Goal: Transaction & Acquisition: Obtain resource

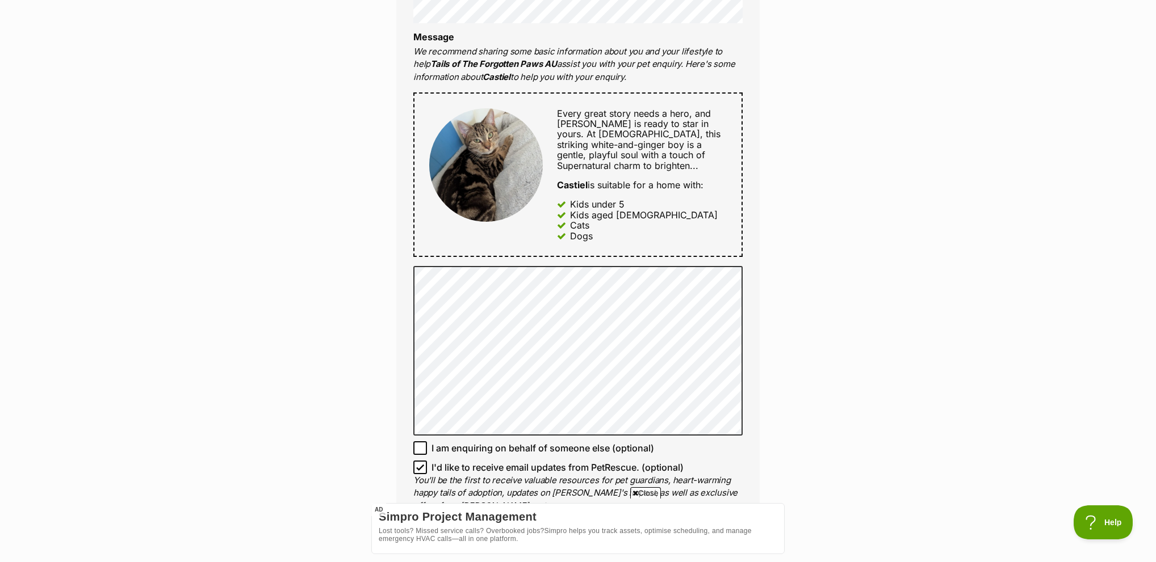
click at [302, 329] on div "Enquire about Castiel 0487531421 Send an enquiry via the form below or phone us…" at bounding box center [578, 315] width 1156 height 1559
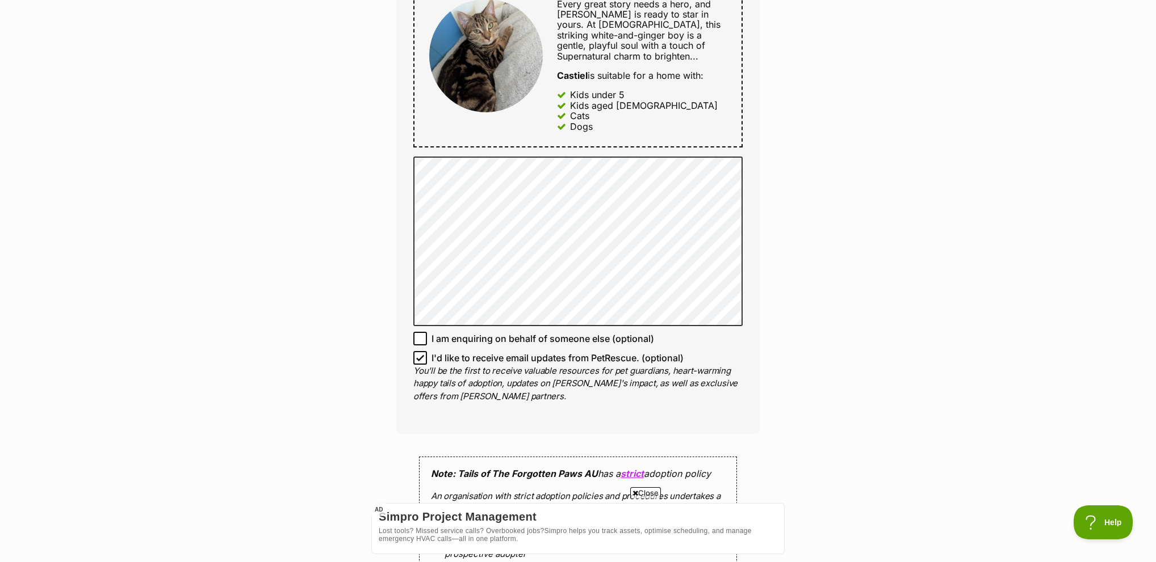
scroll to position [908, 0]
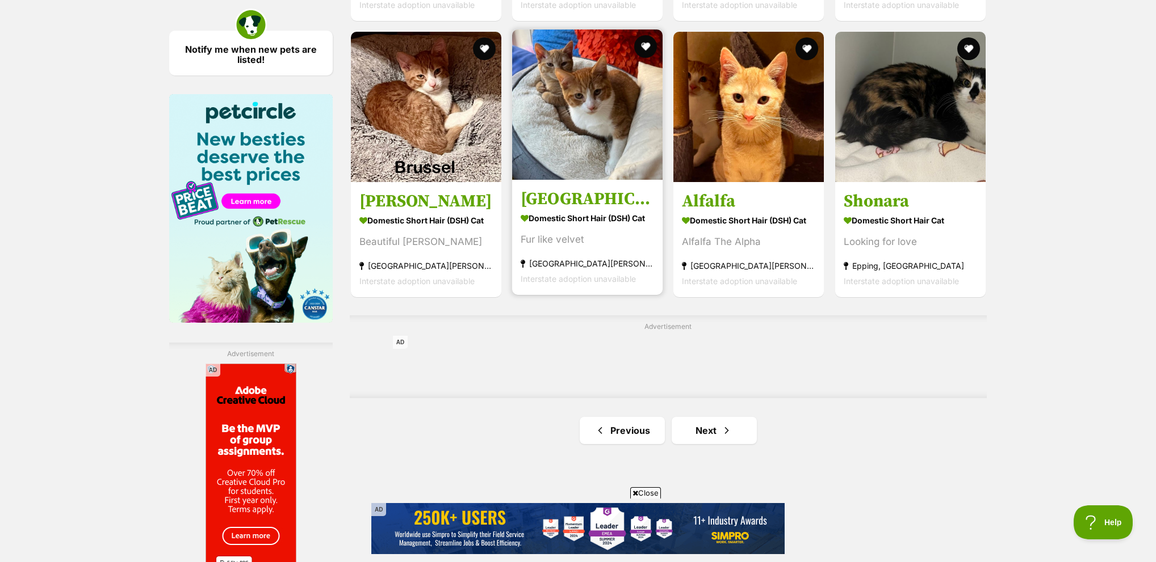
scroll to position [1703, 0]
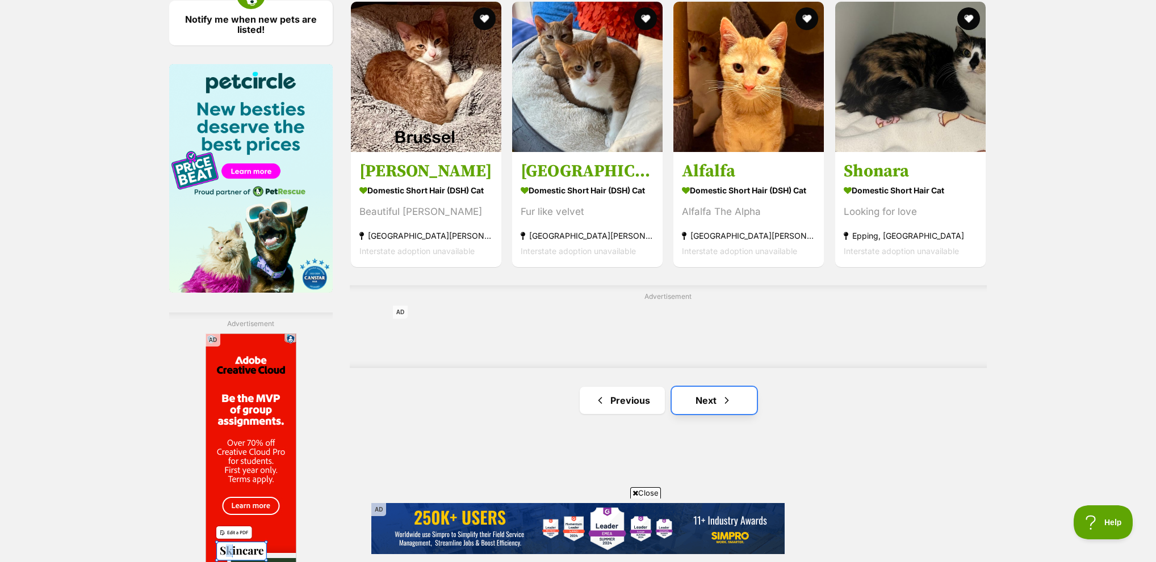
click at [685, 387] on link "Next" at bounding box center [713, 400] width 85 height 27
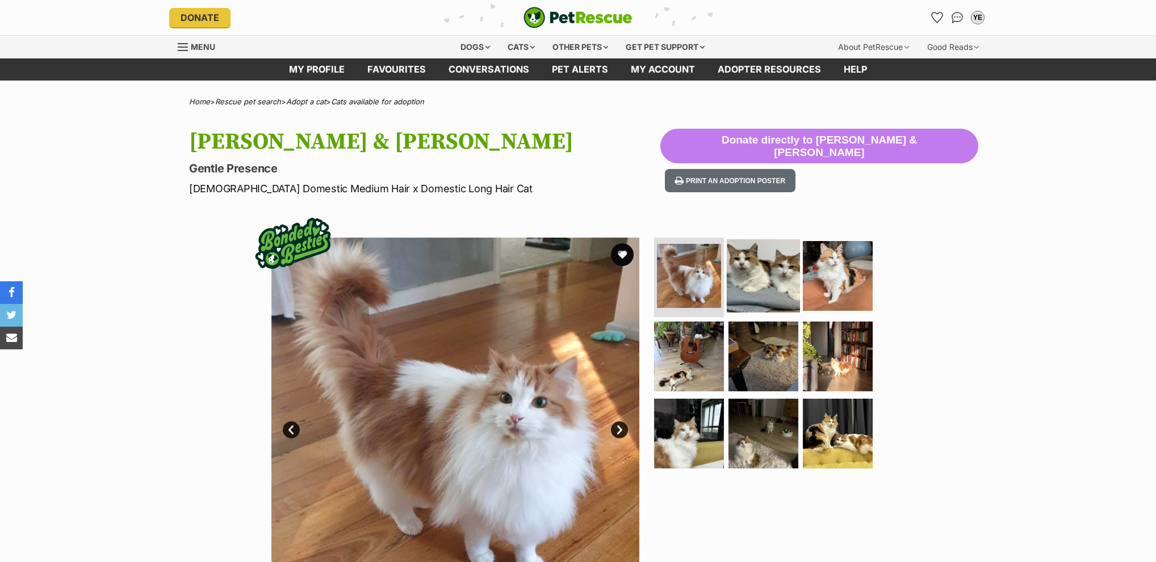
click at [742, 288] on img at bounding box center [762, 276] width 73 height 73
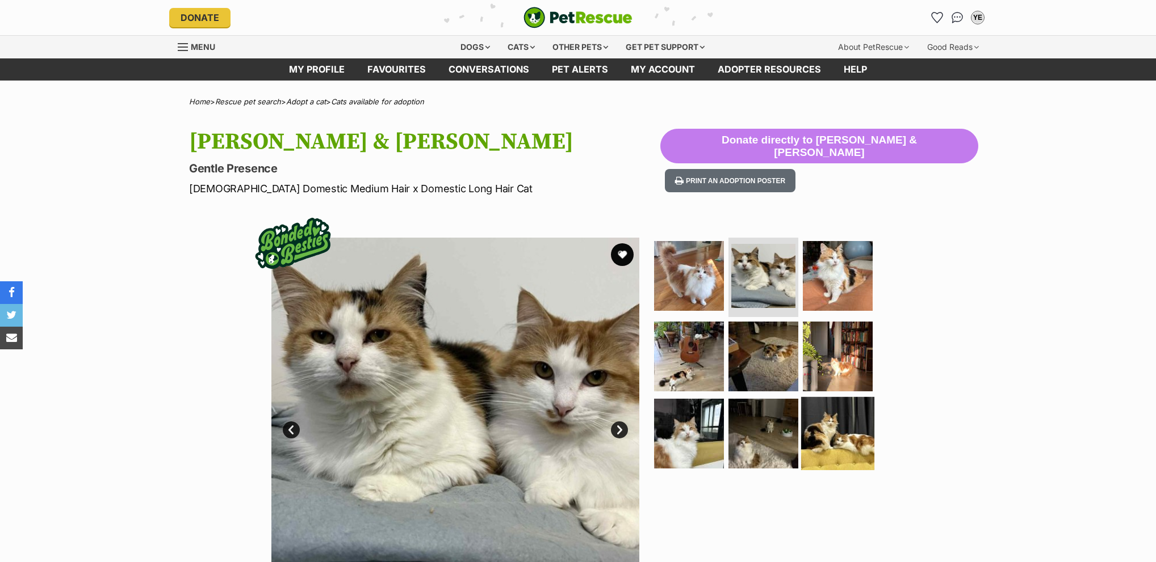
click at [829, 426] on img at bounding box center [837, 433] width 73 height 73
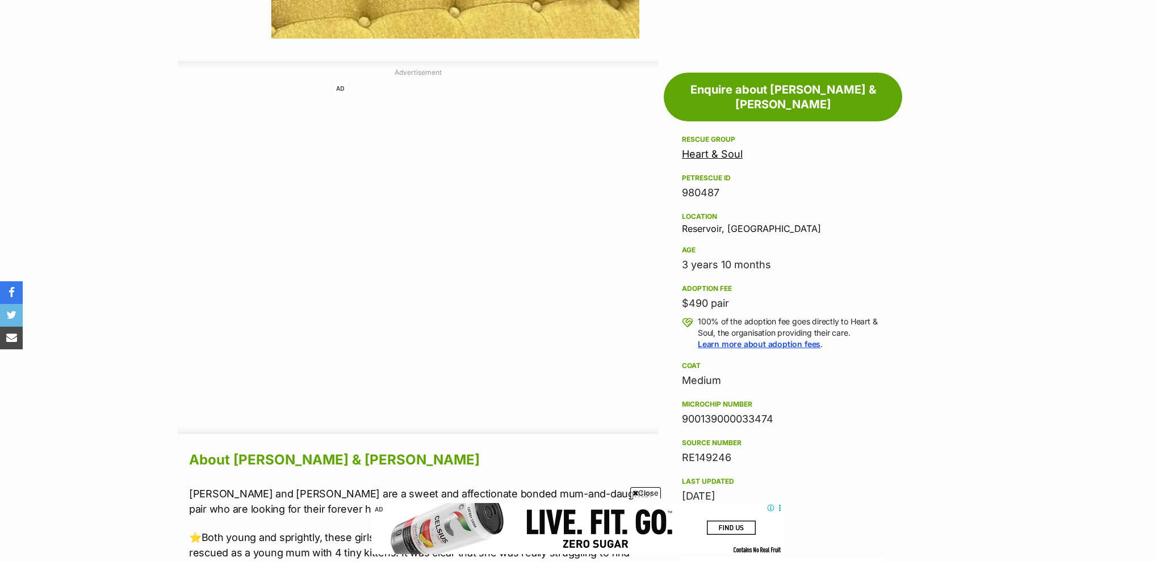
scroll to position [568, 0]
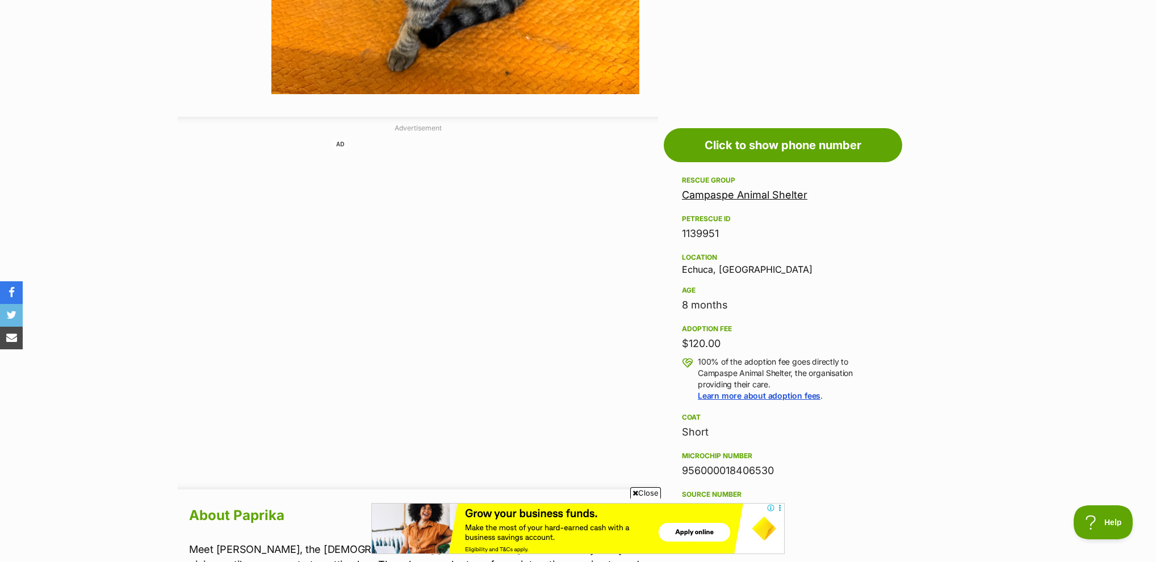
scroll to position [511, 0]
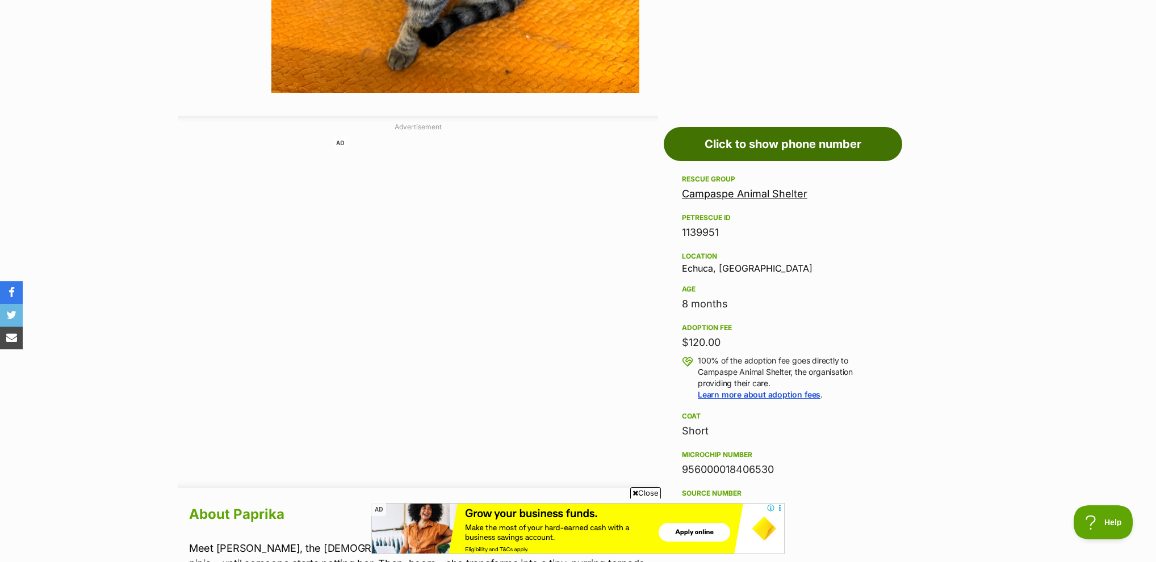
click at [755, 151] on link "Click to show phone number" at bounding box center [782, 144] width 238 height 34
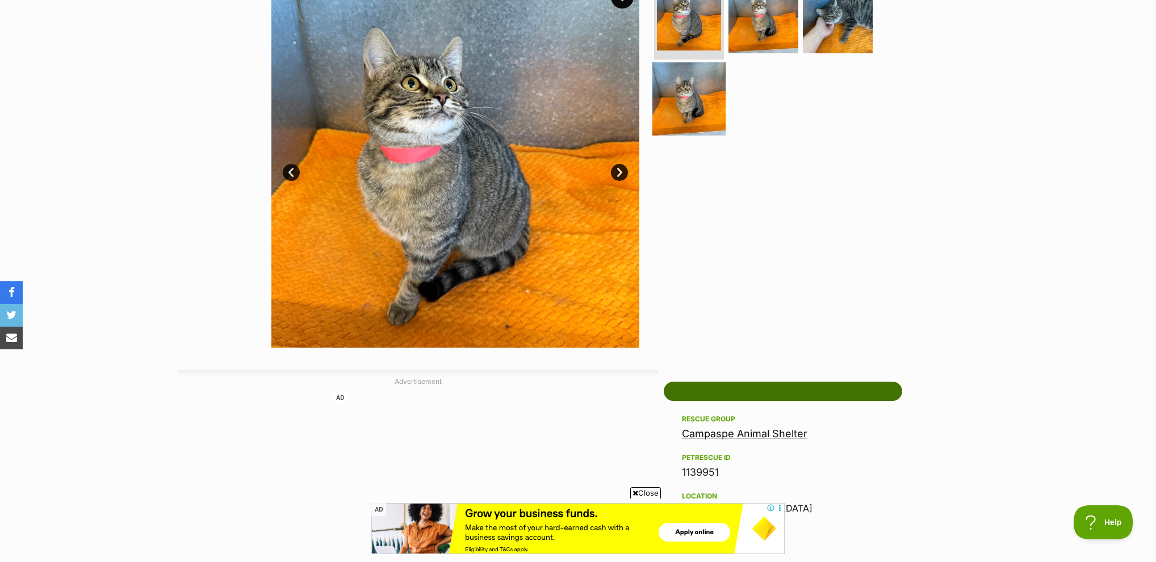
scroll to position [170, 0]
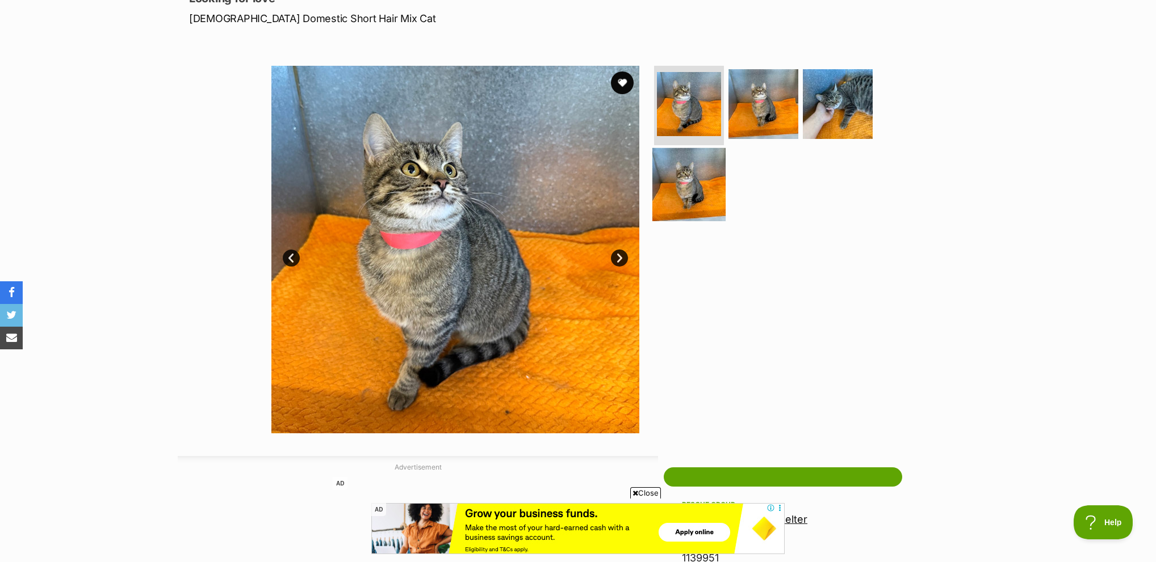
click at [679, 187] on img at bounding box center [688, 184] width 73 height 73
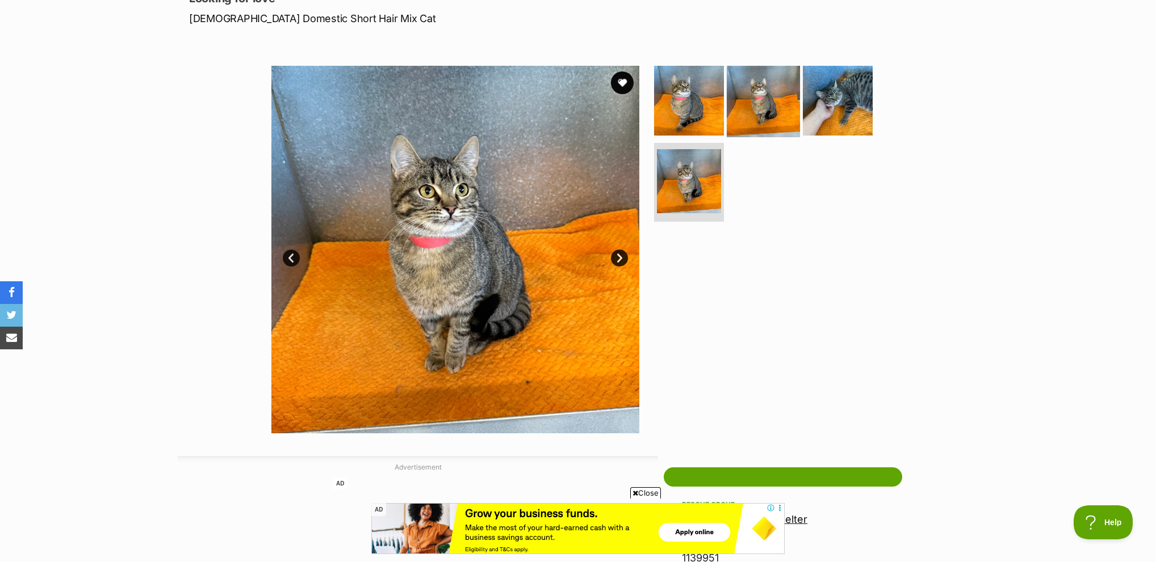
click at [785, 115] on img at bounding box center [762, 100] width 73 height 73
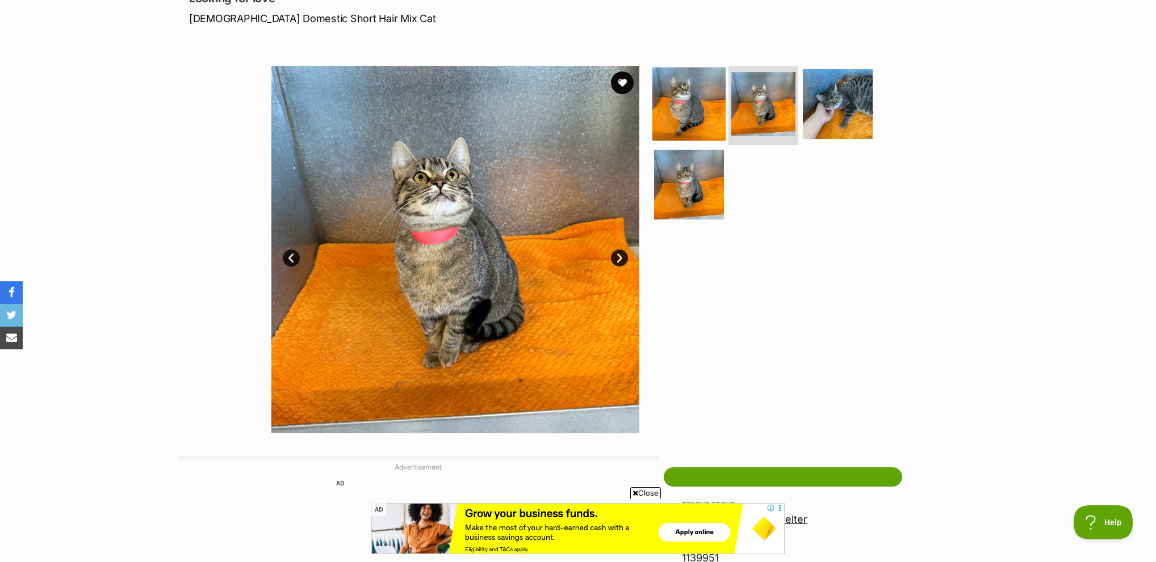
click at [719, 101] on img at bounding box center [688, 104] width 73 height 73
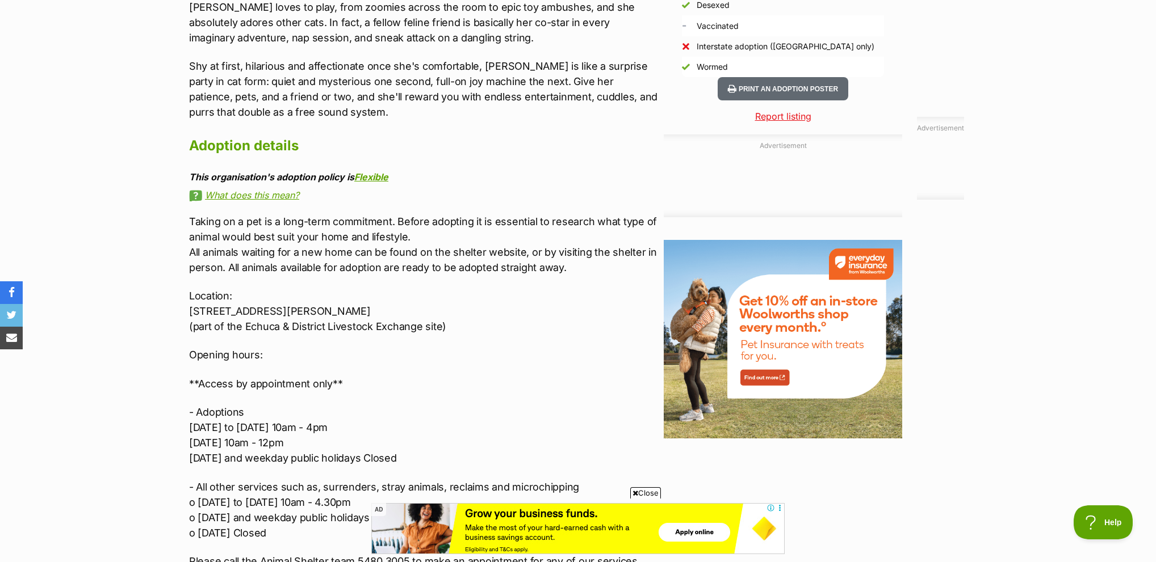
scroll to position [1135, 0]
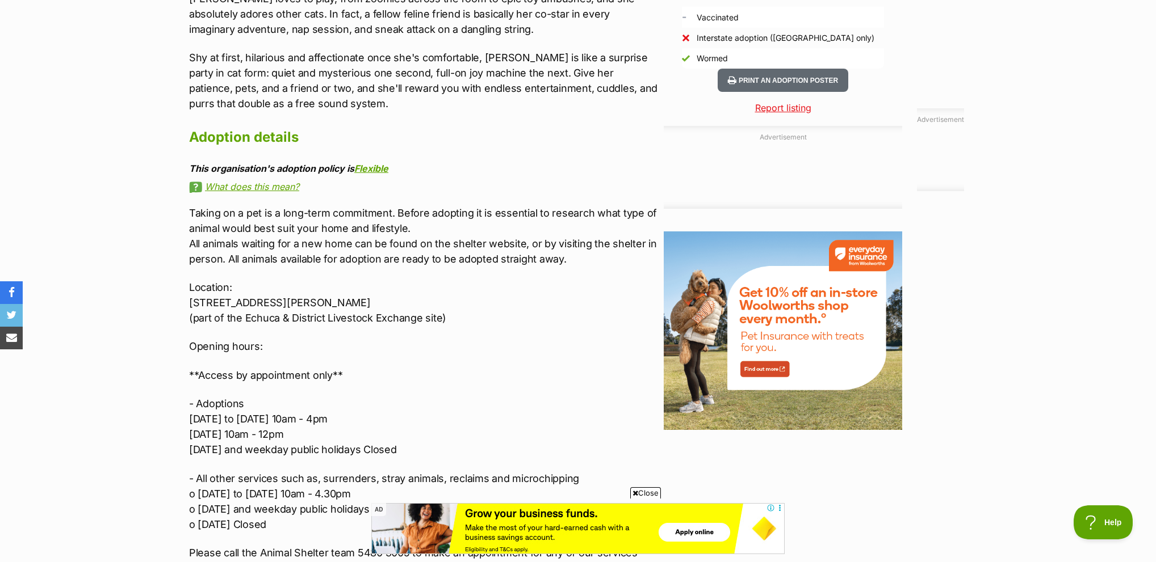
click at [198, 303] on p "Location: 530 McKenzie Road, Echuca (part of the Echuca & District Livestock Ex…" at bounding box center [423, 303] width 469 height 46
copy p "[STREET_ADDRESS][PERSON_NAME]"
click at [228, 374] on p "**Access by appointment only**" at bounding box center [423, 375] width 469 height 15
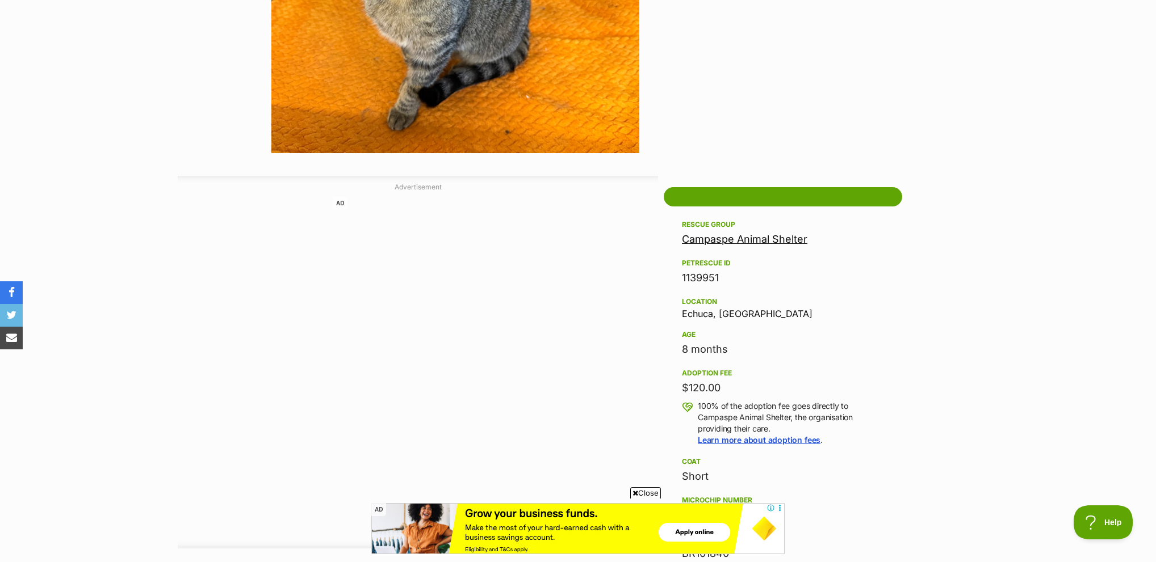
scroll to position [397, 0]
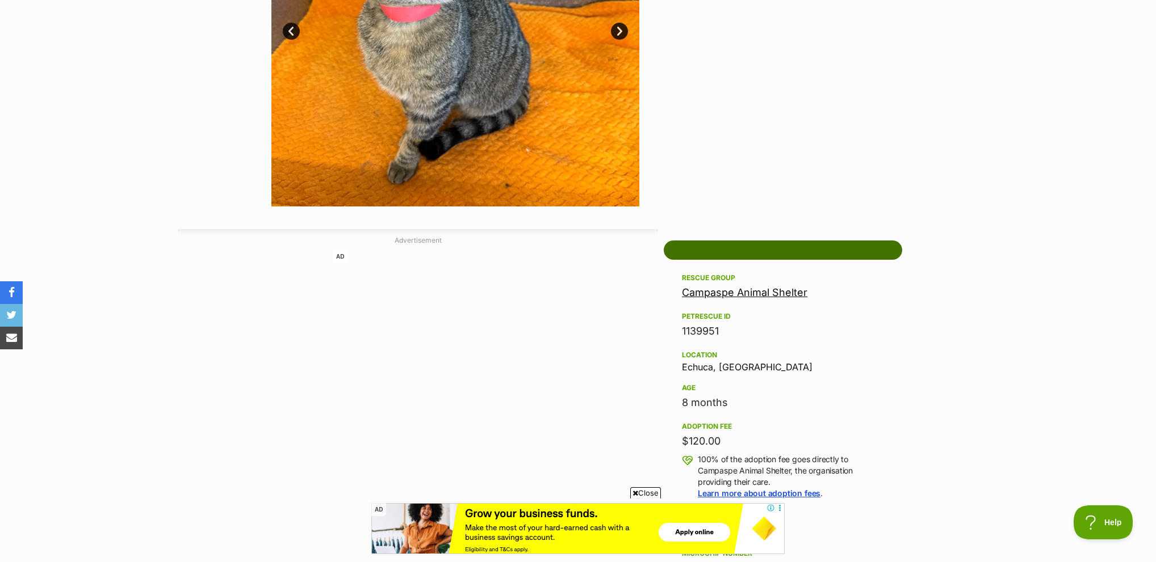
click at [737, 258] on link at bounding box center [782, 250] width 238 height 19
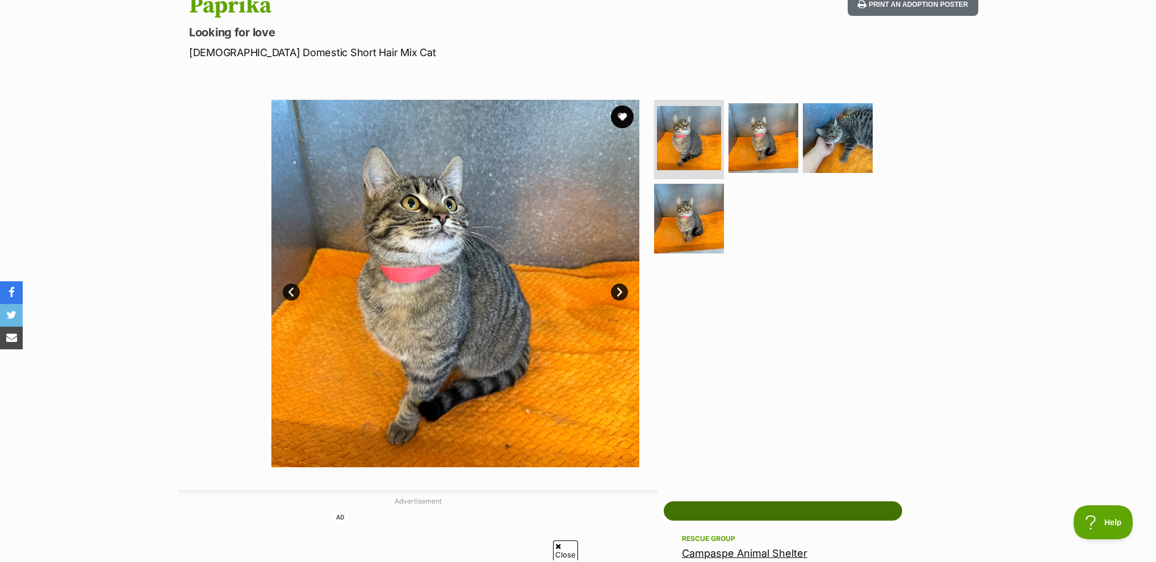
scroll to position [57, 0]
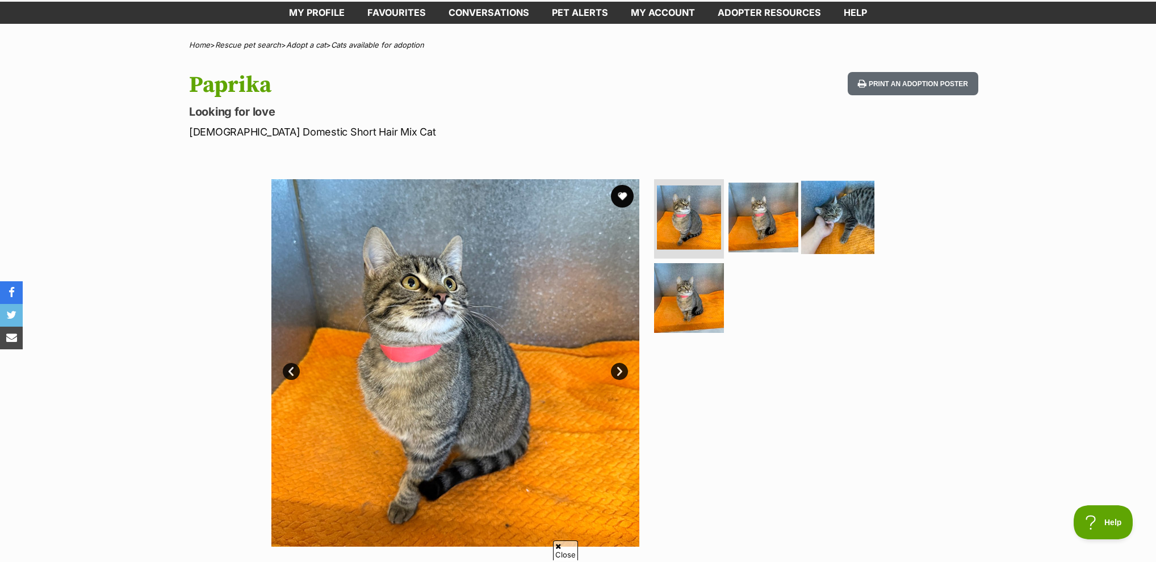
click at [857, 238] on img at bounding box center [837, 217] width 73 height 73
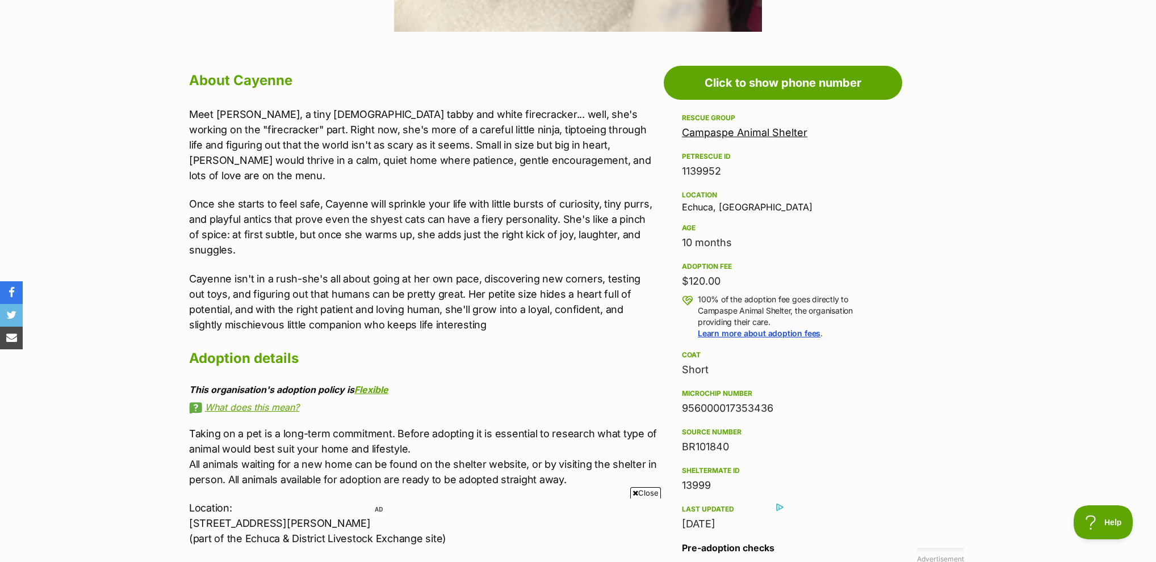
scroll to position [568, 0]
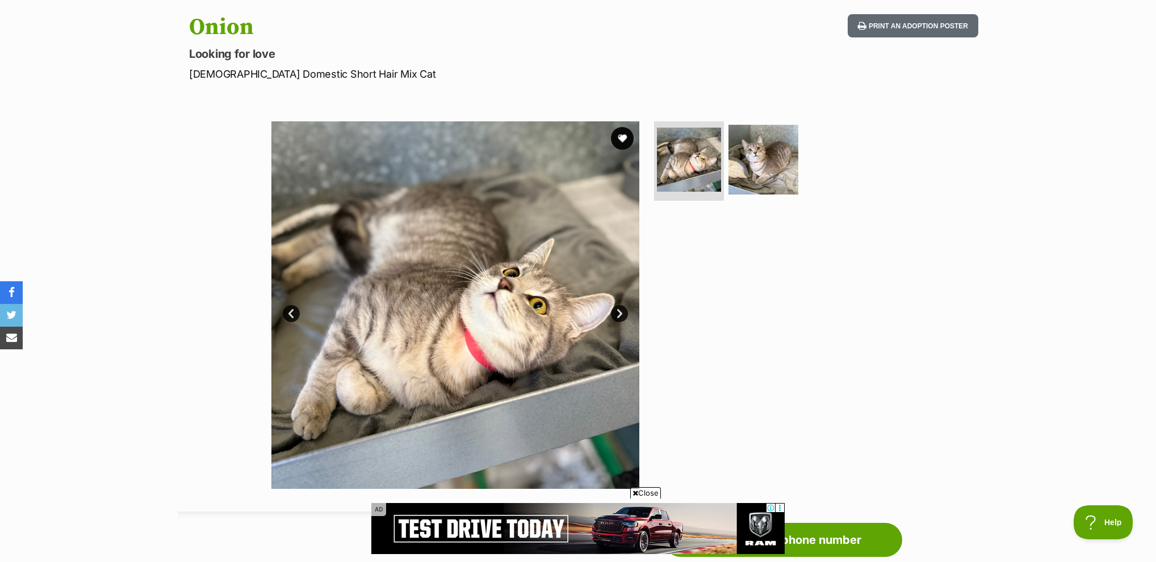
scroll to position [114, 0]
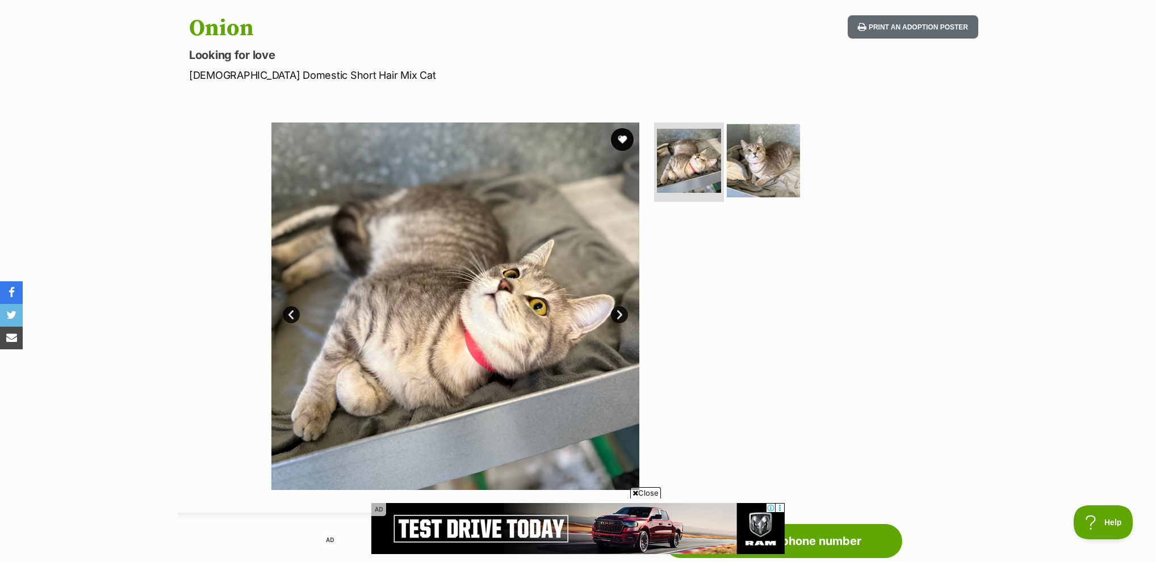
click at [731, 177] on img at bounding box center [762, 160] width 73 height 73
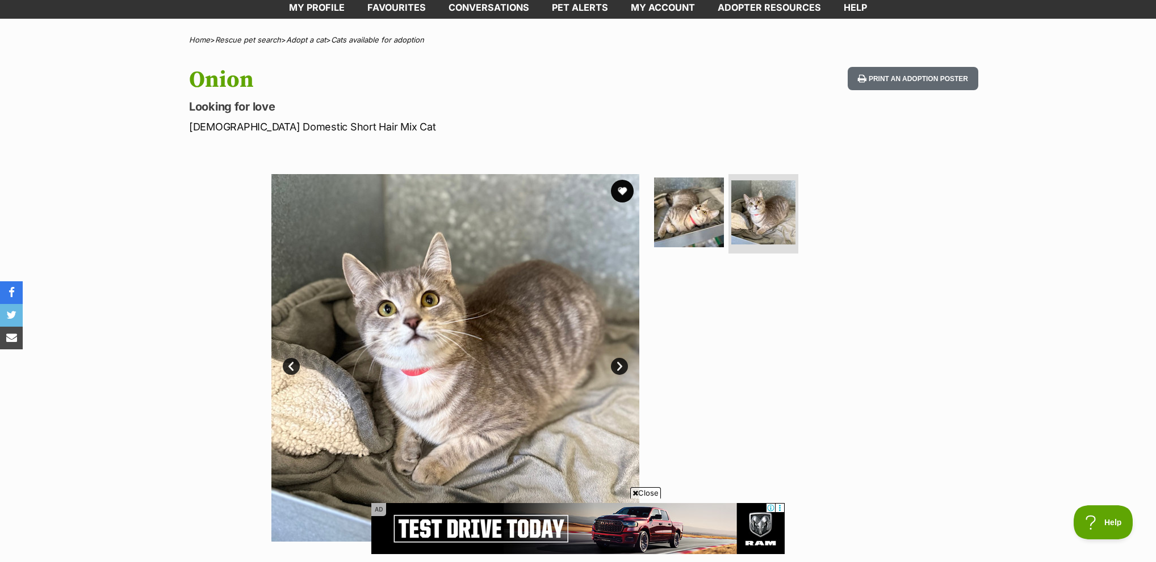
scroll to position [0, 0]
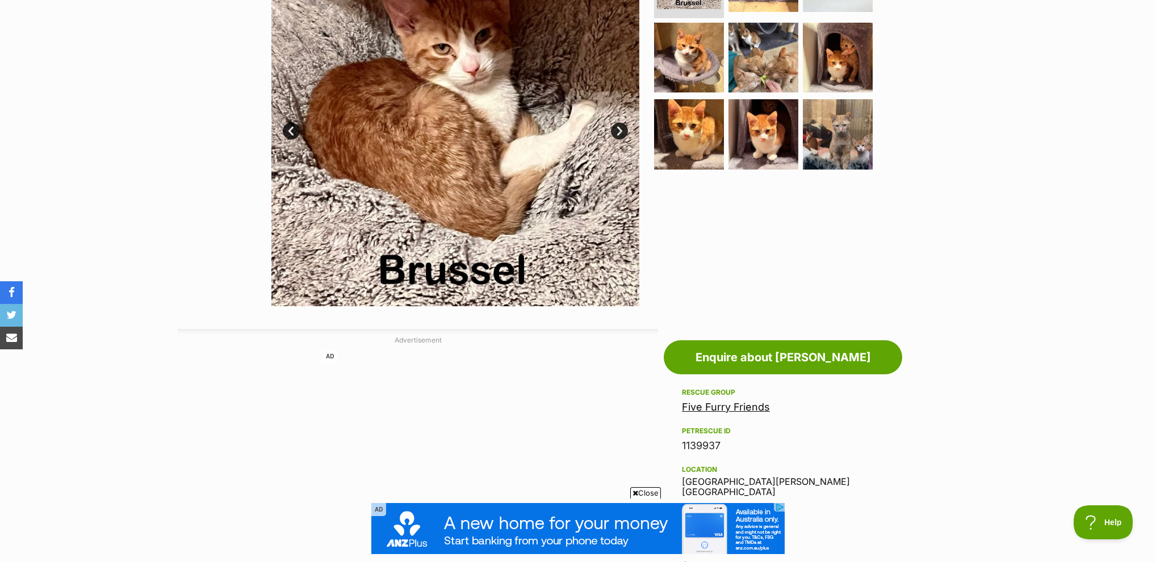
scroll to position [284, 0]
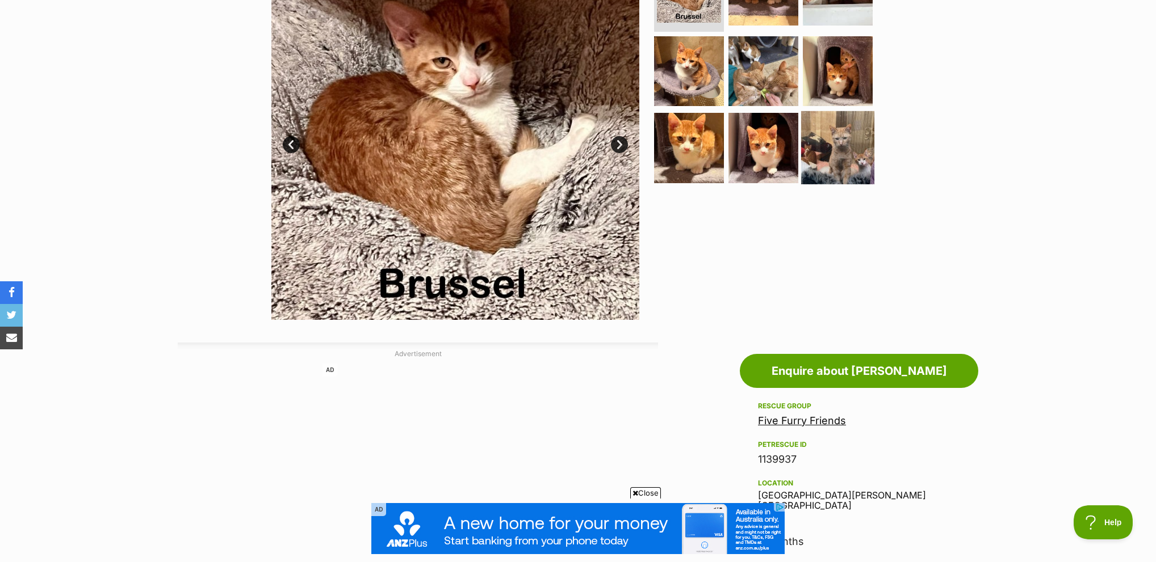
click at [803, 142] on img at bounding box center [837, 147] width 73 height 73
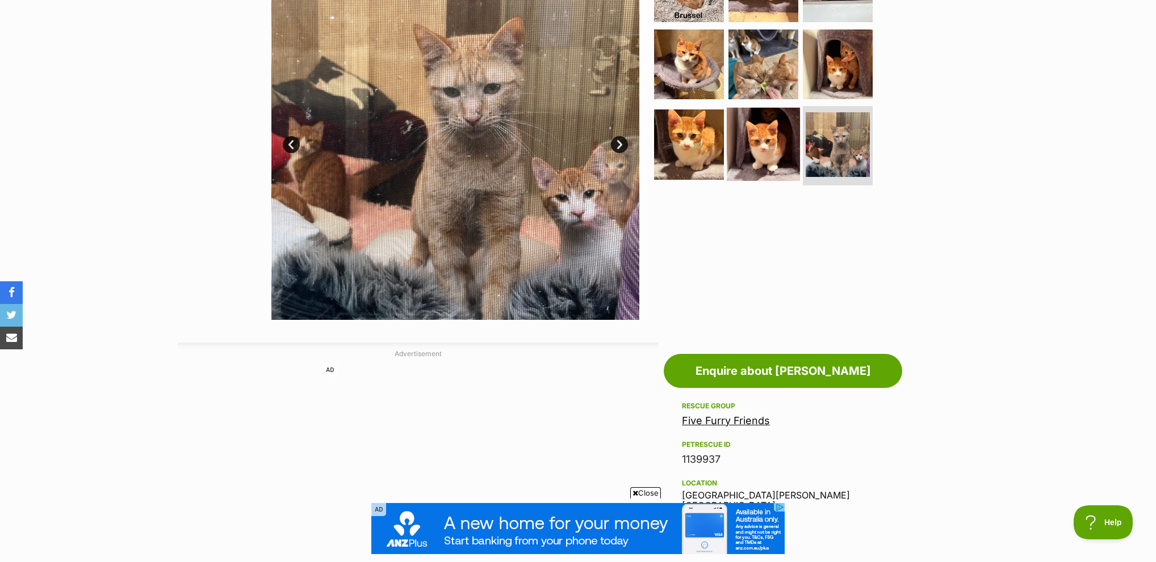
click at [767, 138] on img at bounding box center [762, 144] width 73 height 73
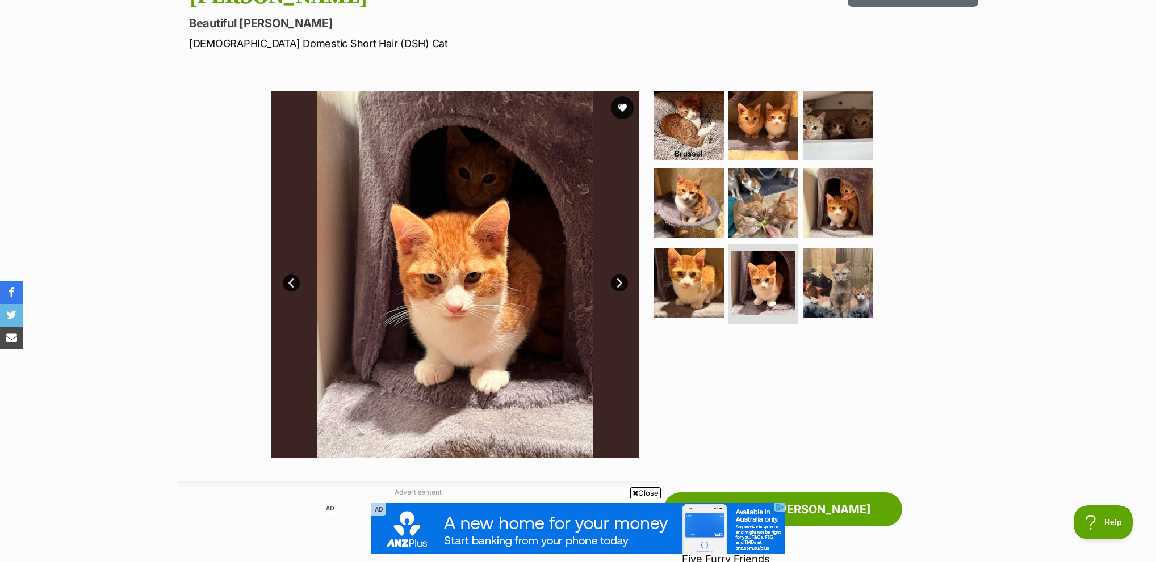
scroll to position [57, 0]
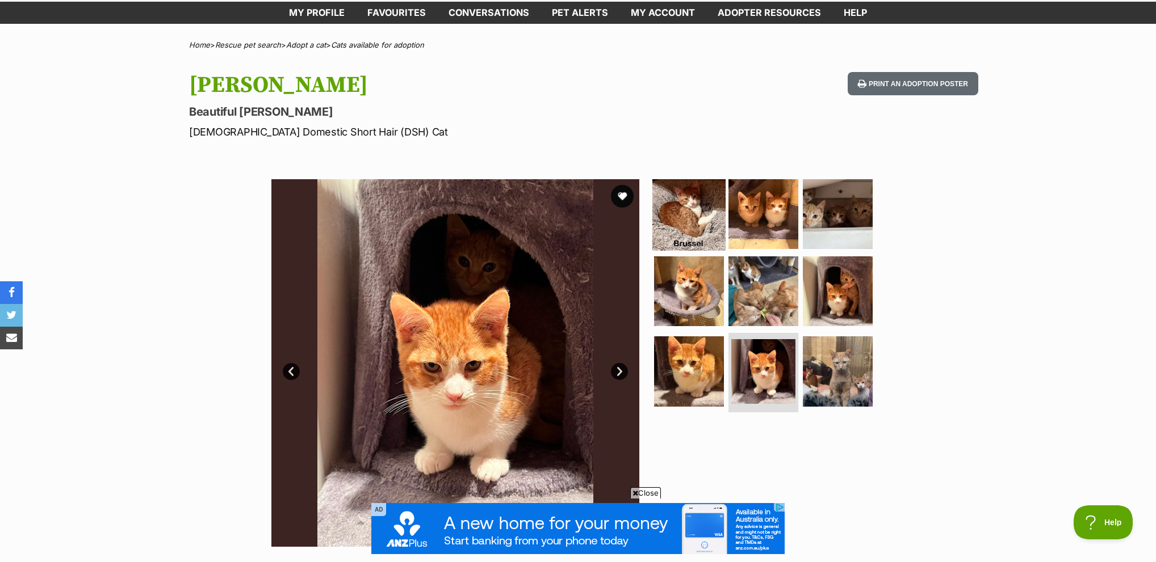
click at [695, 206] on img at bounding box center [688, 214] width 73 height 73
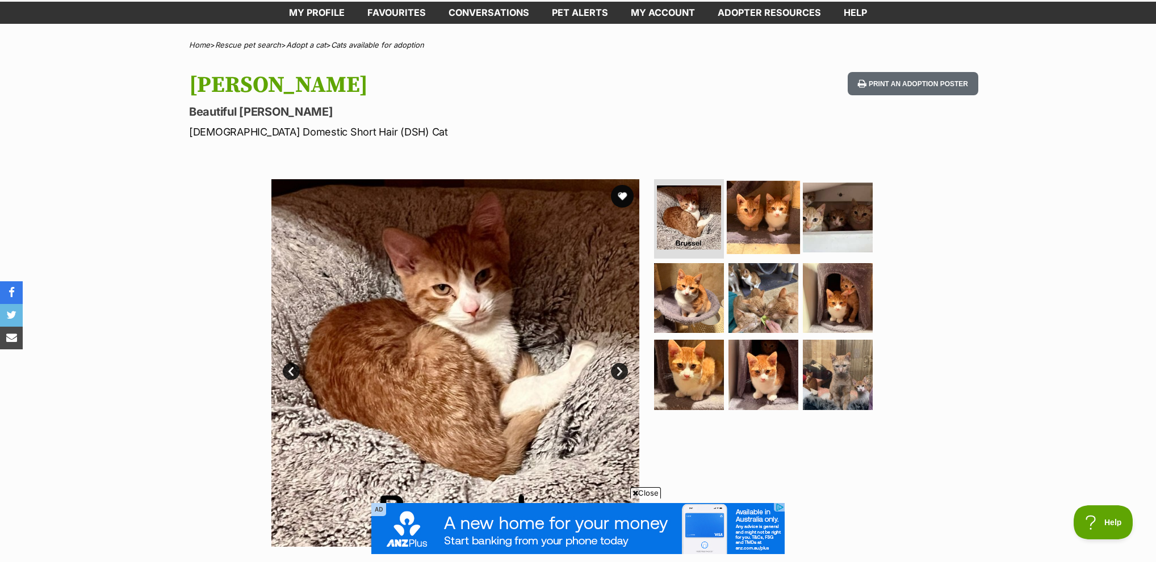
click at [742, 229] on img at bounding box center [762, 217] width 73 height 73
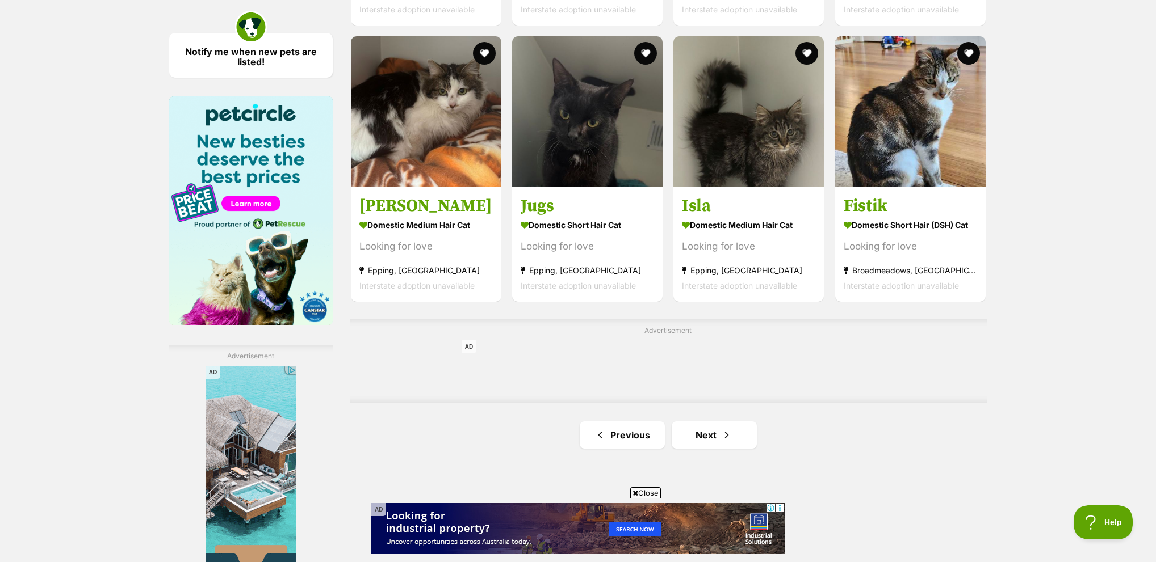
scroll to position [1816, 0]
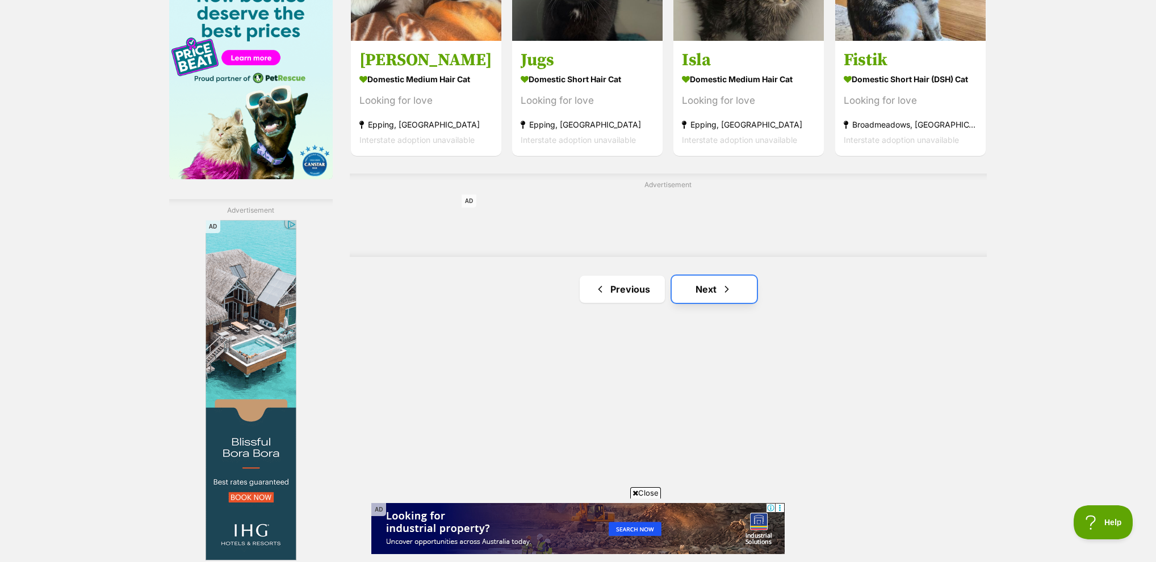
click at [726, 276] on link "Next" at bounding box center [713, 289] width 85 height 27
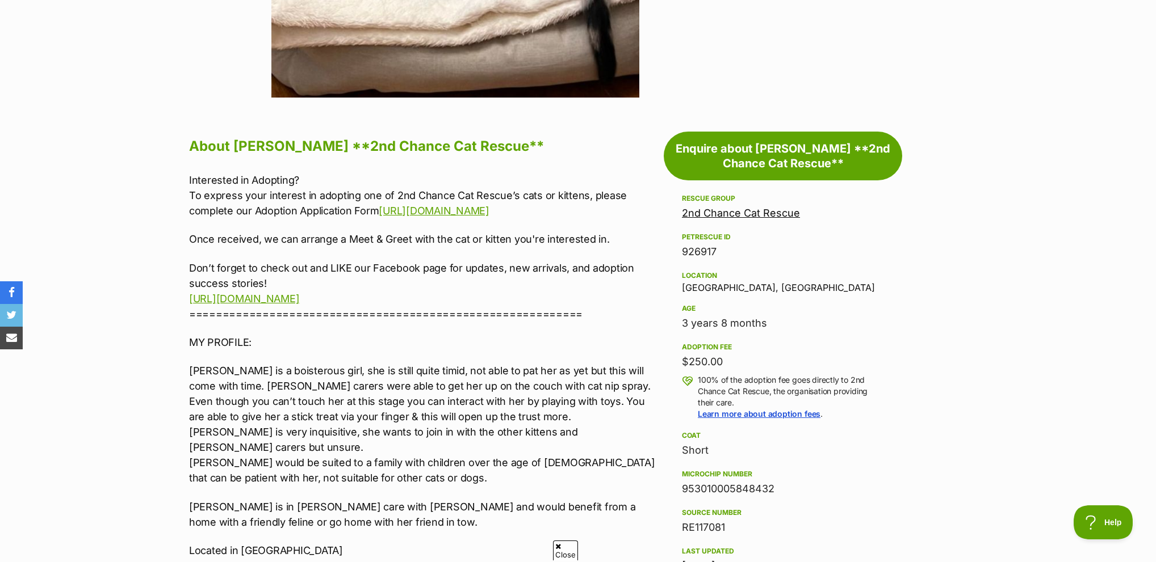
scroll to position [511, 0]
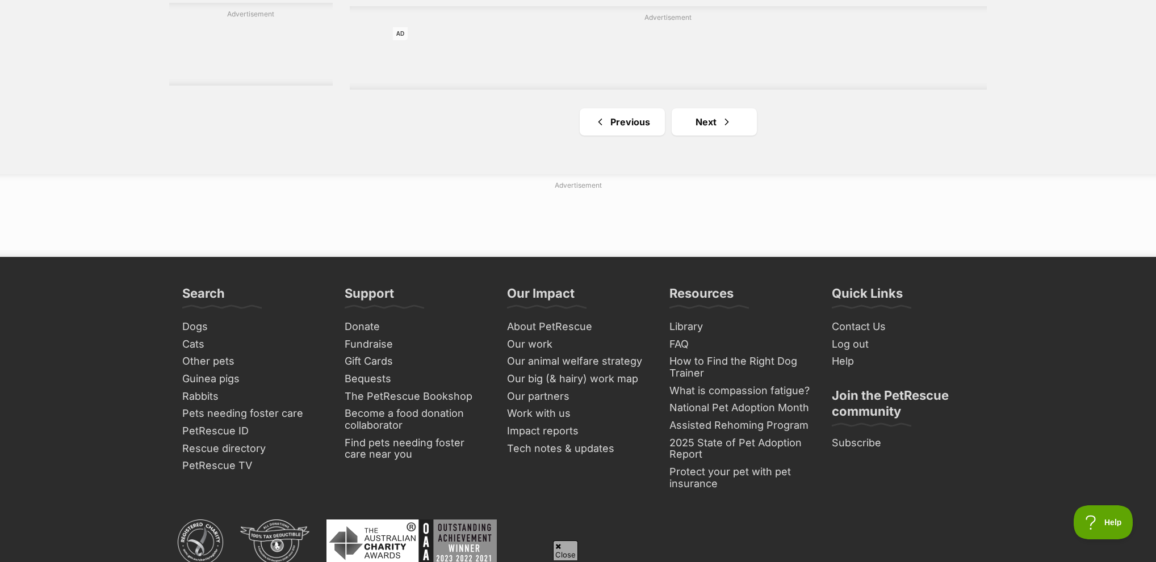
scroll to position [2100, 0]
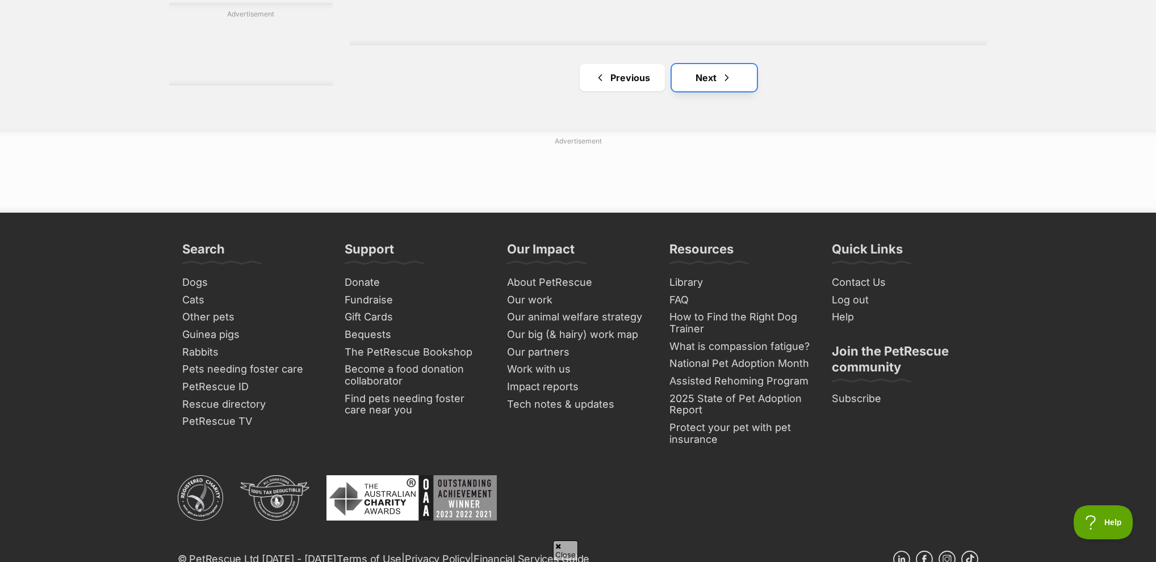
click at [705, 67] on link "Next" at bounding box center [713, 77] width 85 height 27
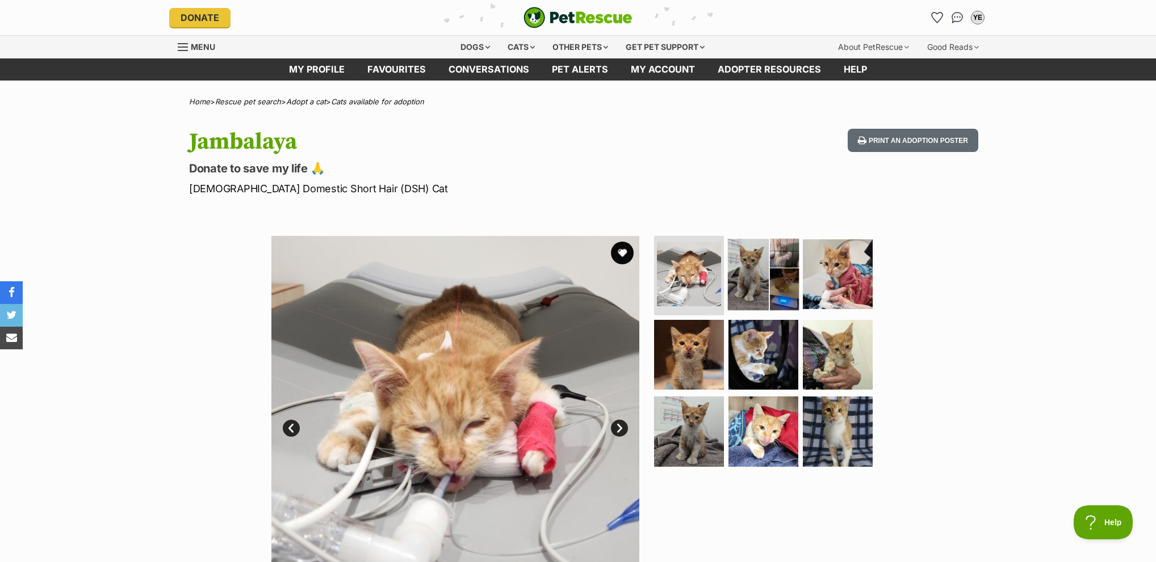
click at [765, 301] on img at bounding box center [762, 274] width 73 height 73
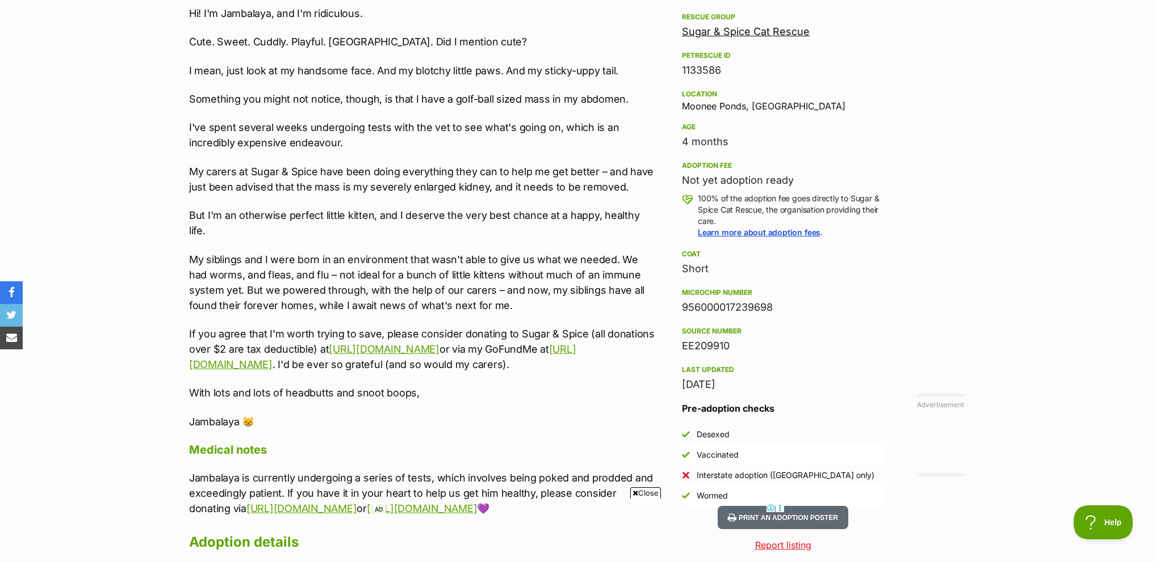
scroll to position [681, 0]
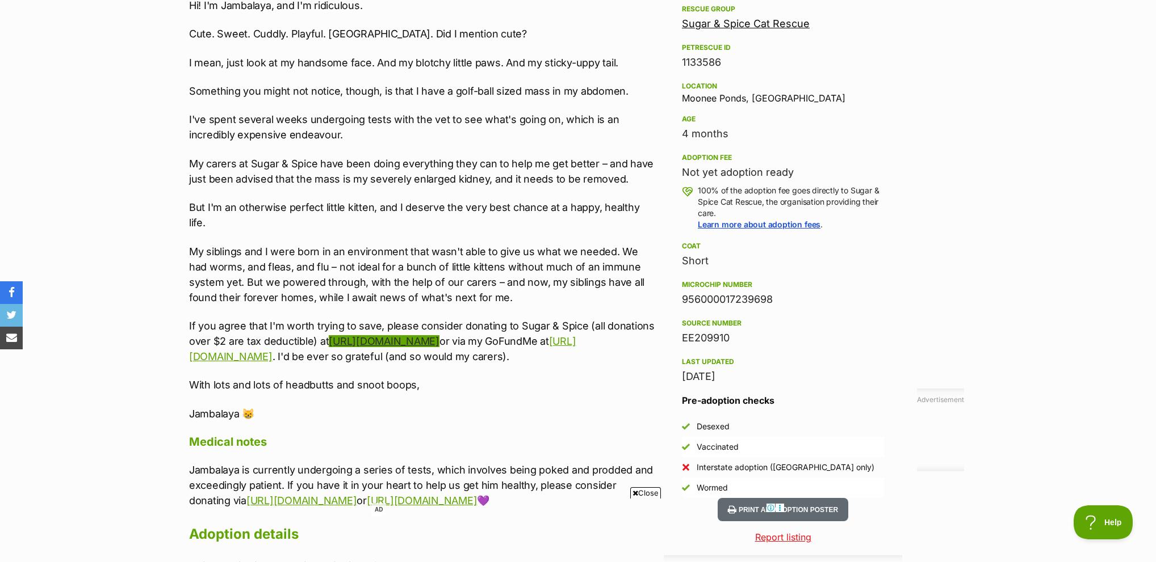
click at [438, 335] on link "https://www.paypal.com/paypalme/sugarandspicecat" at bounding box center [384, 341] width 110 height 12
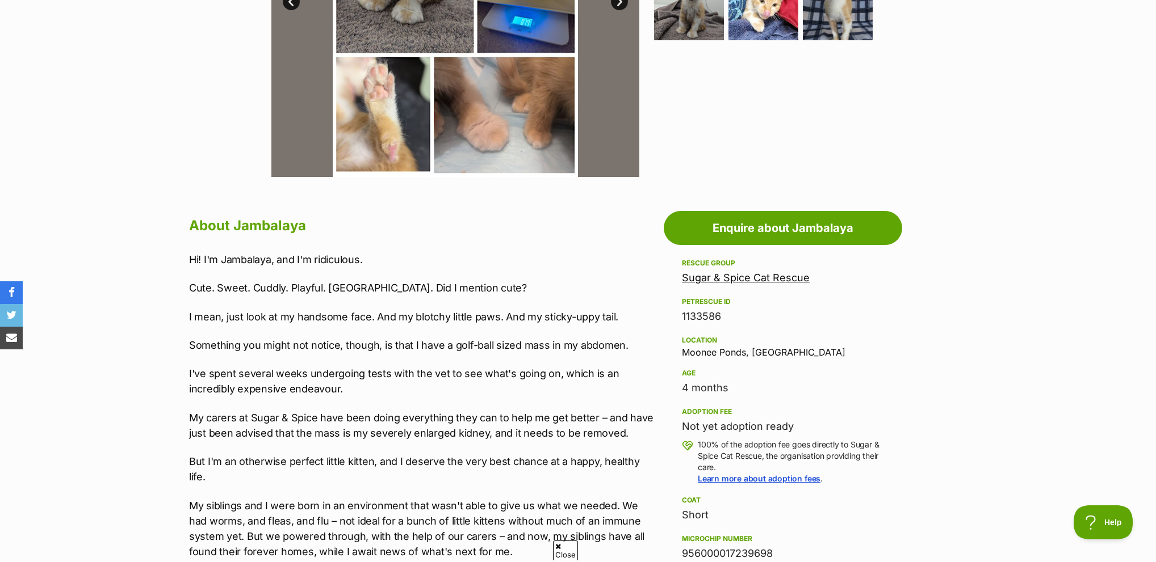
scroll to position [454, 0]
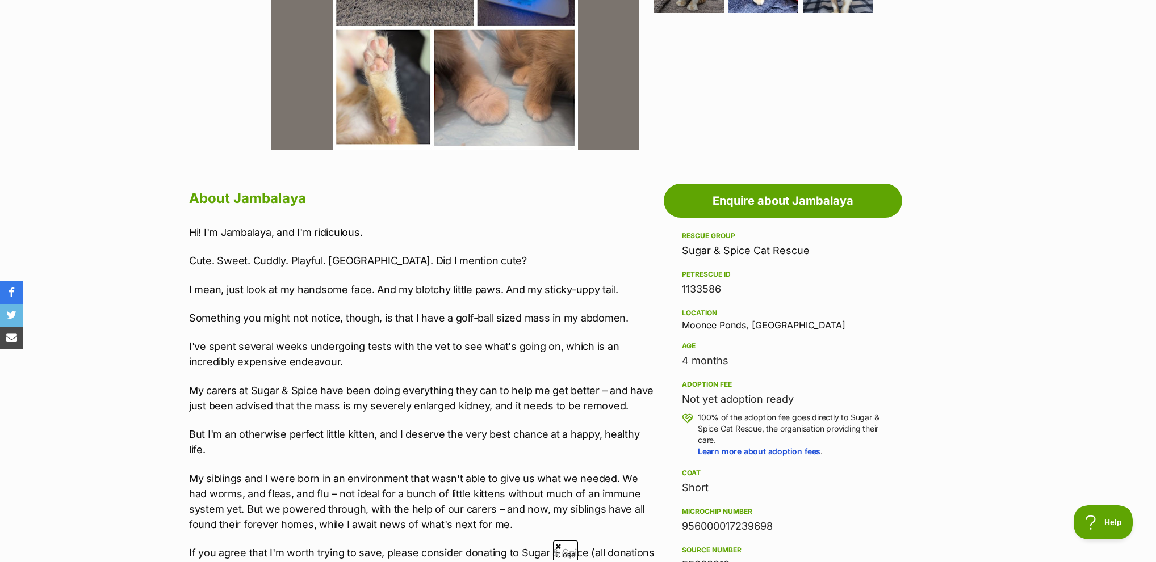
click at [278, 201] on h2 "About Jambalaya" at bounding box center [423, 198] width 469 height 25
copy h2 "Jambalaya"
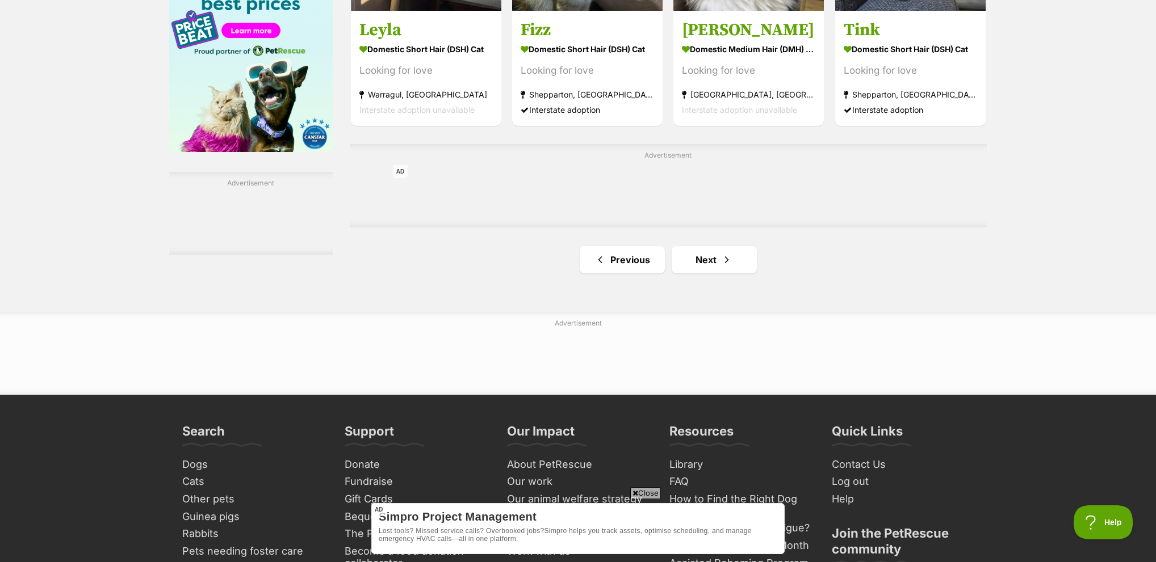
scroll to position [1759, 0]
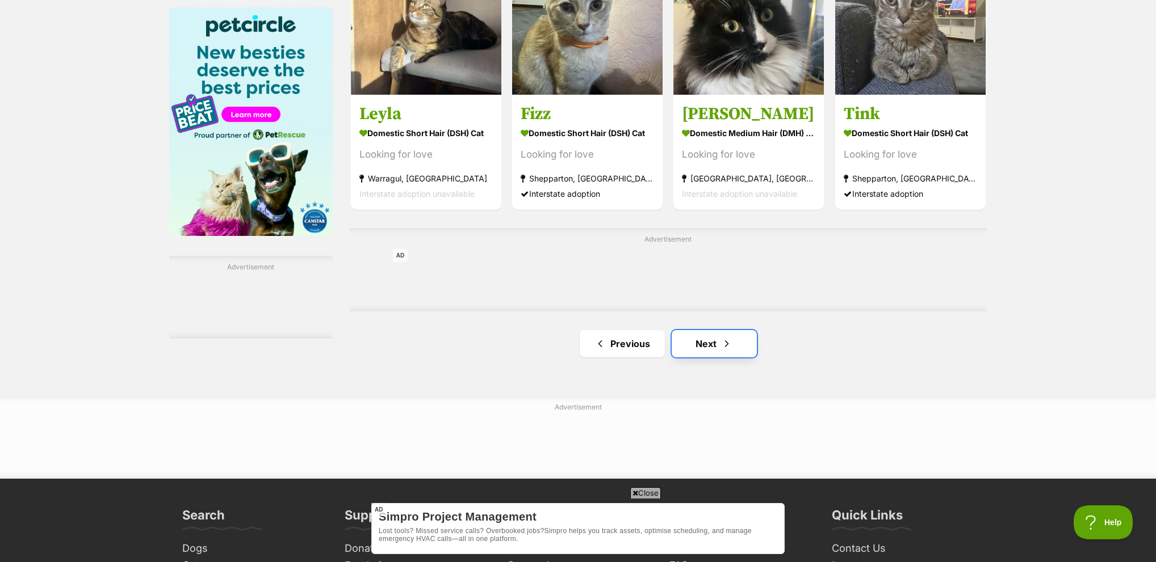
click at [688, 330] on link "Next" at bounding box center [713, 343] width 85 height 27
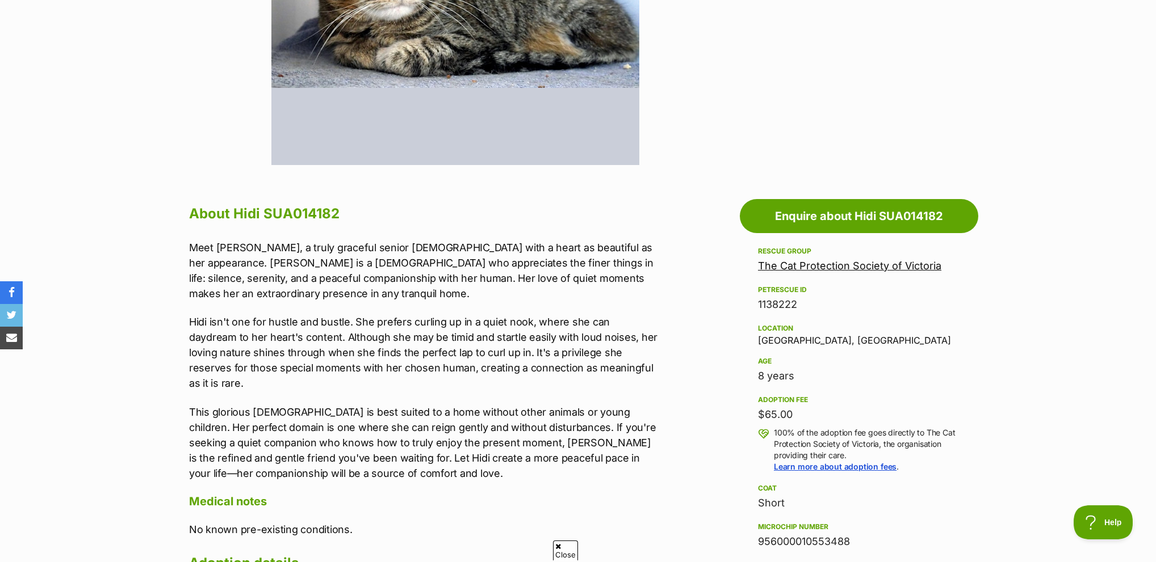
scroll to position [454, 0]
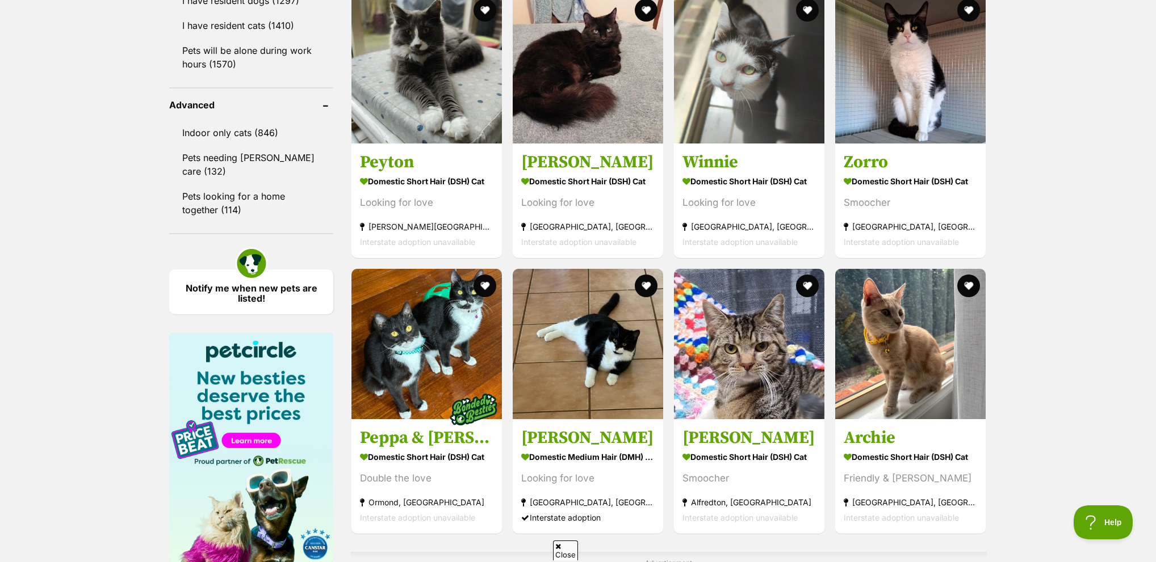
scroll to position [1759, 0]
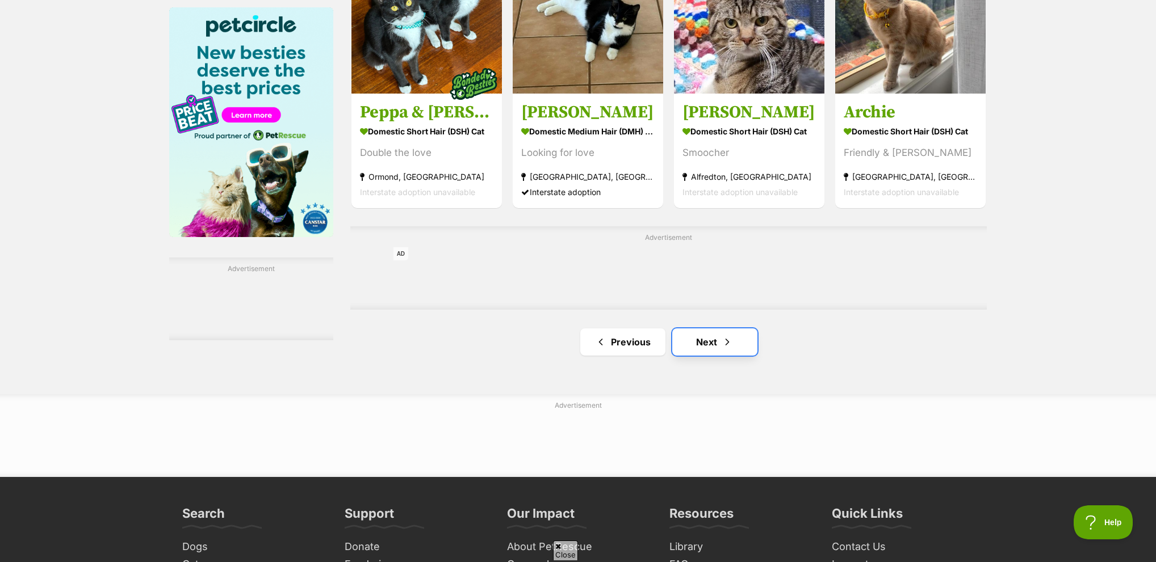
click at [729, 335] on span "Next page" at bounding box center [726, 342] width 11 height 14
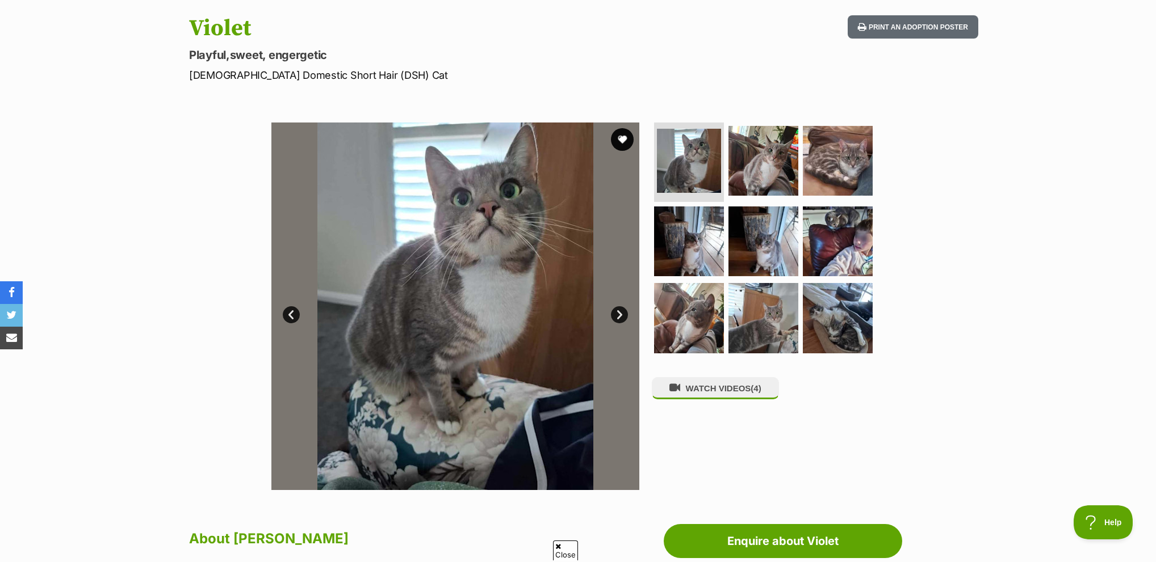
scroll to position [114, 0]
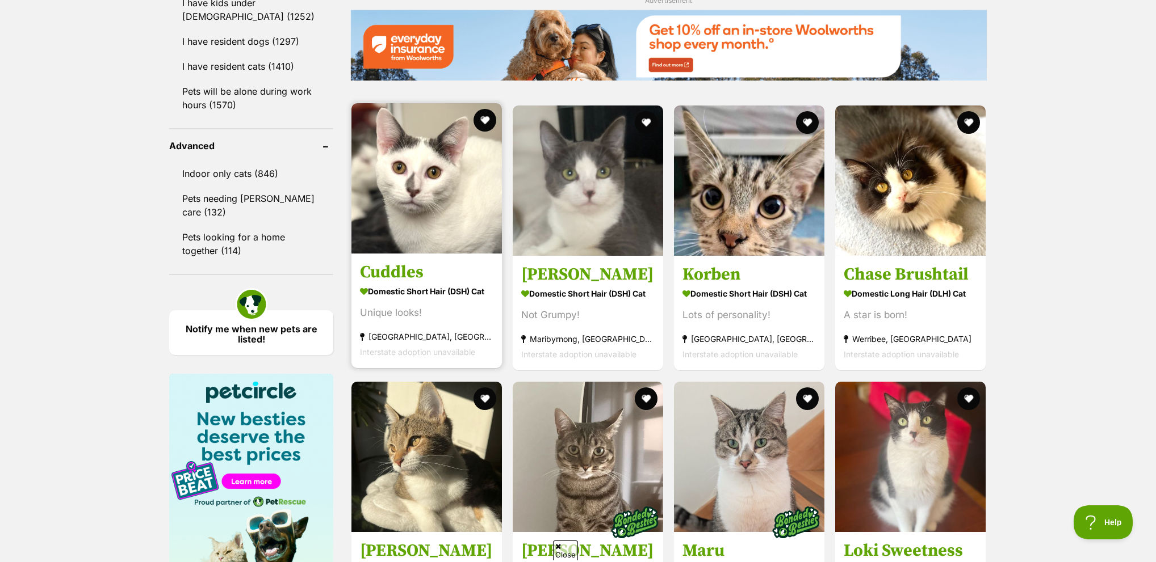
scroll to position [1532, 0]
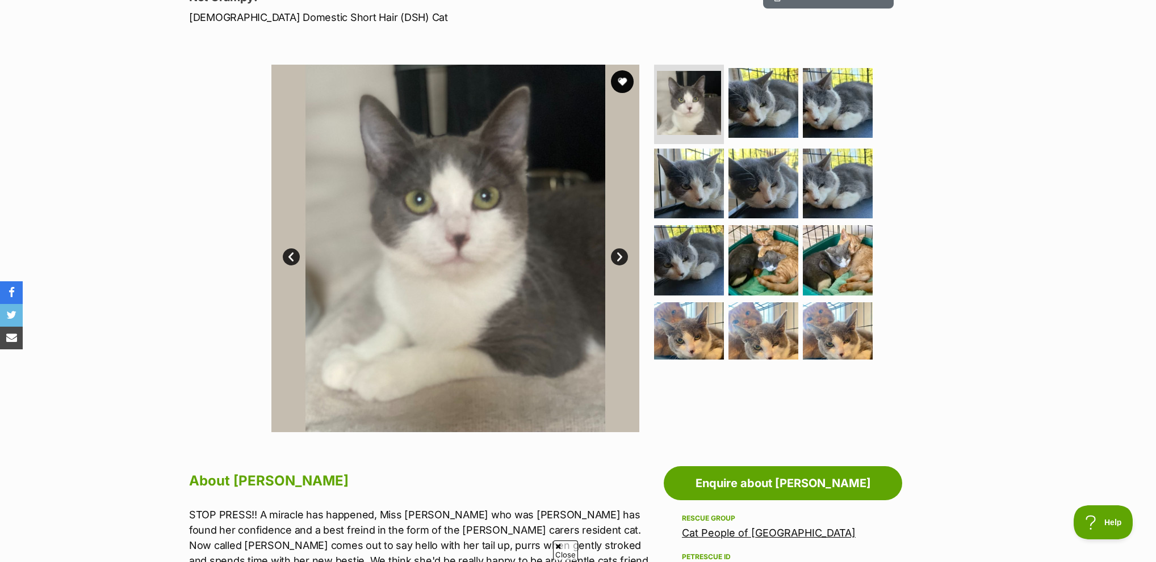
scroll to position [170, 0]
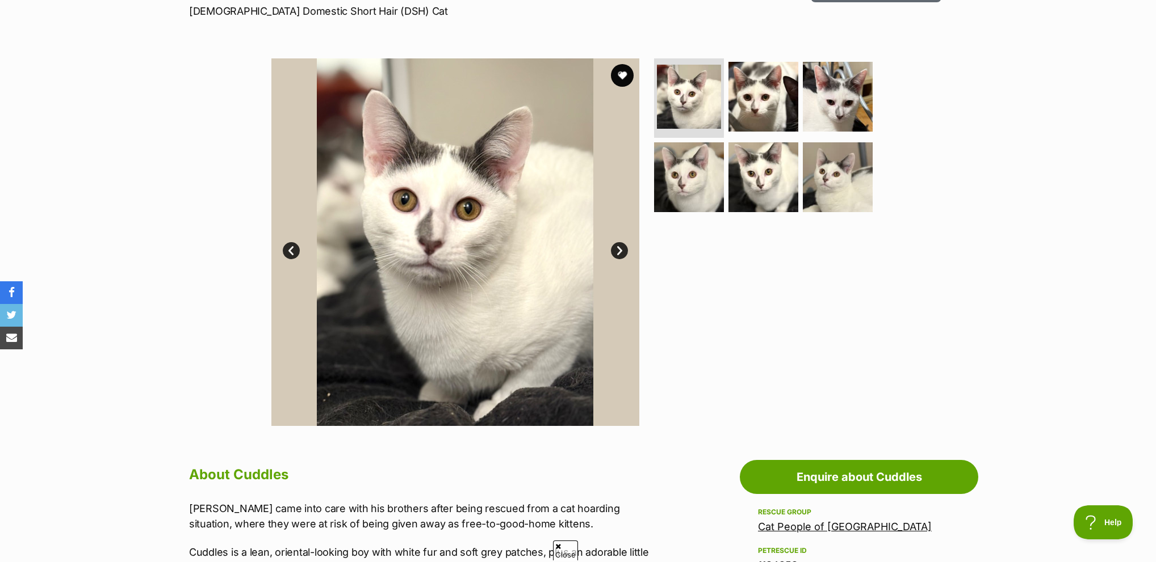
scroll to position [170, 0]
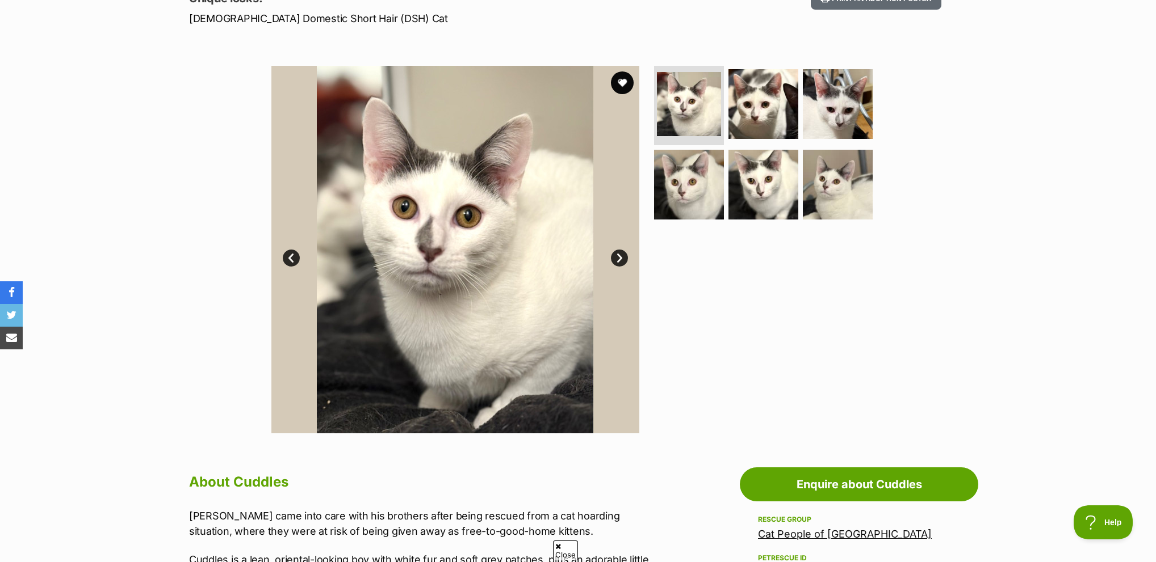
click at [620, 250] on link "Next" at bounding box center [619, 258] width 17 height 17
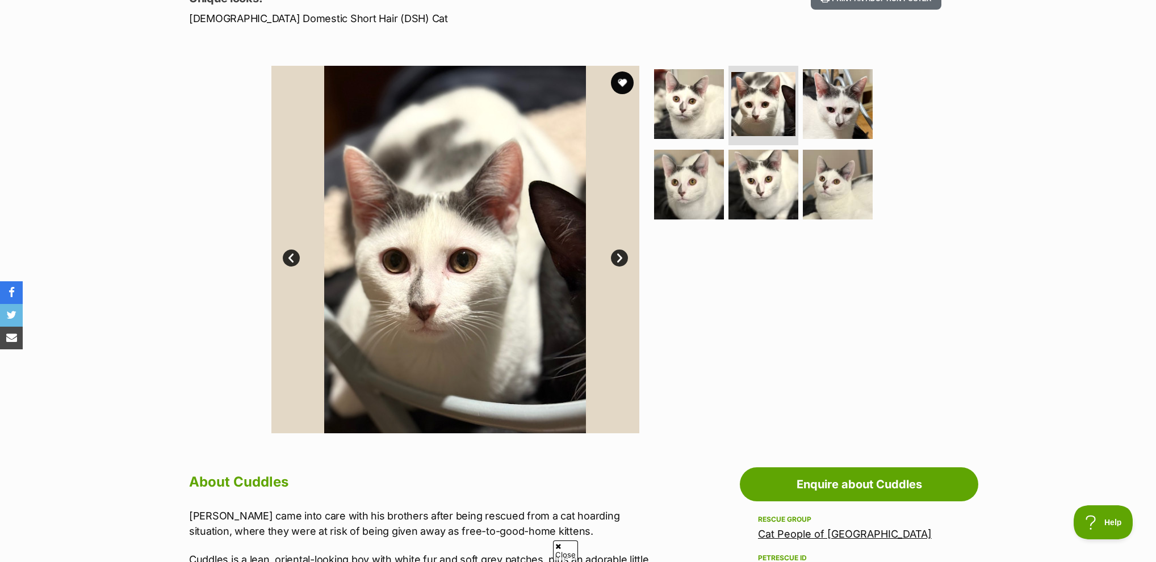
click at [620, 250] on link "Next" at bounding box center [619, 258] width 17 height 17
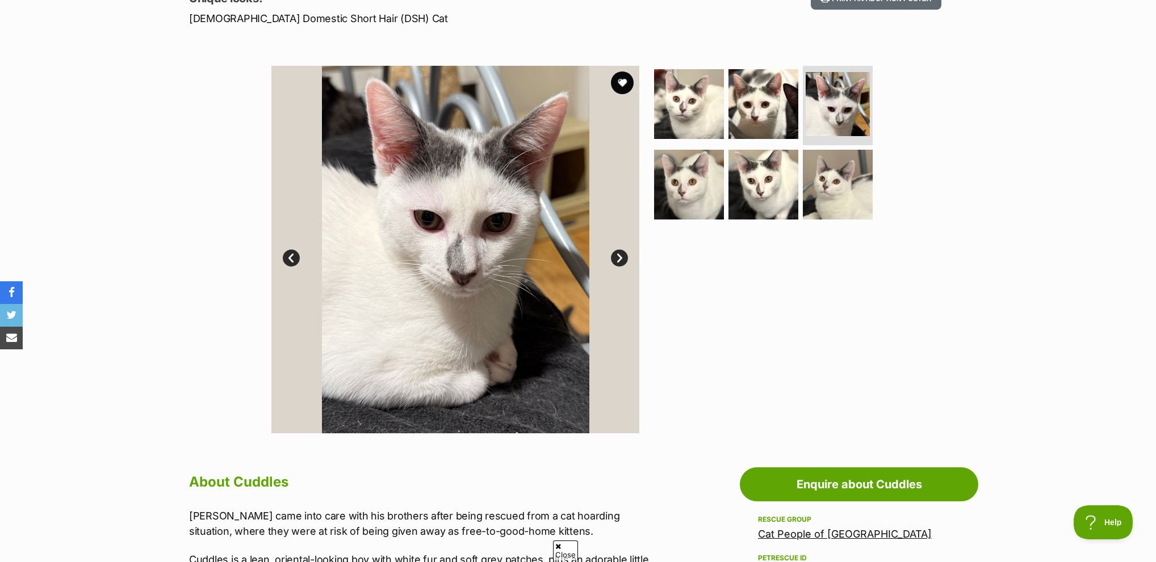
click at [620, 250] on link "Next" at bounding box center [619, 258] width 17 height 17
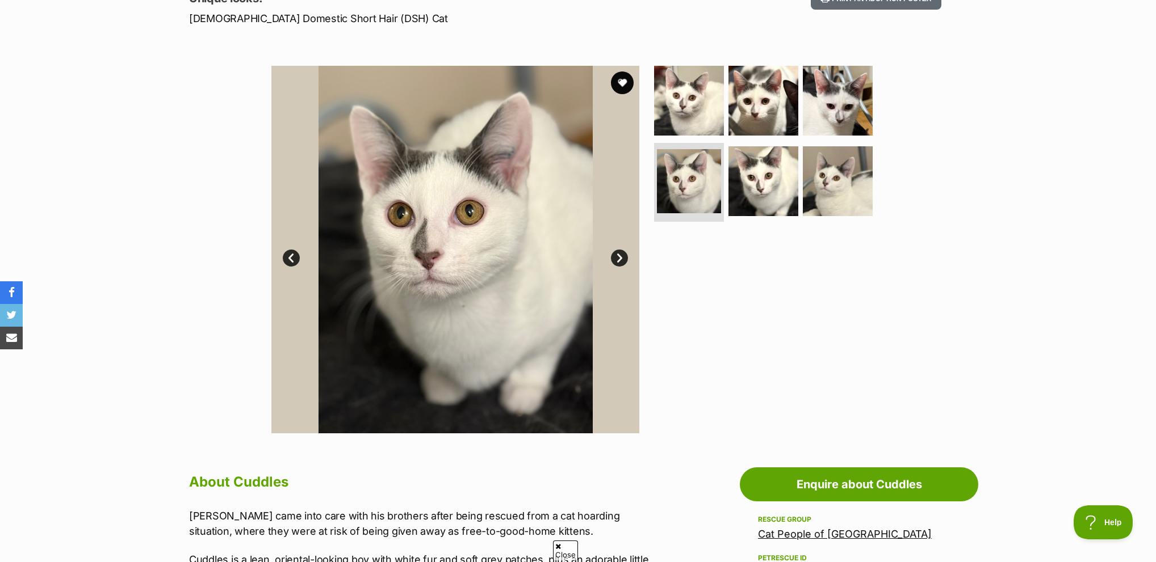
click at [620, 250] on link "Next" at bounding box center [619, 258] width 17 height 17
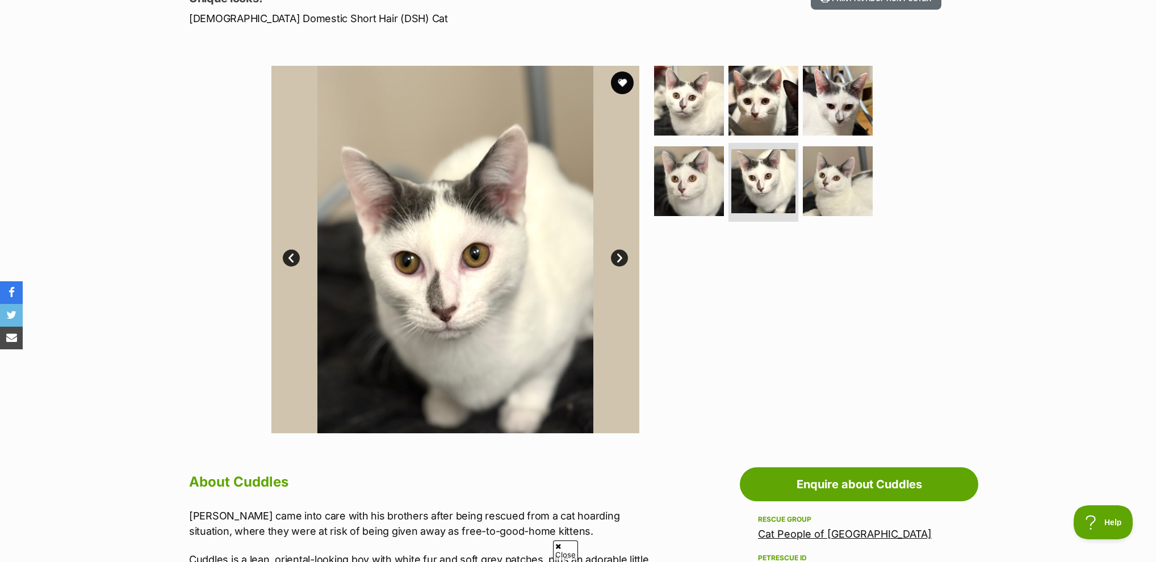
click at [620, 250] on link "Next" at bounding box center [619, 258] width 17 height 17
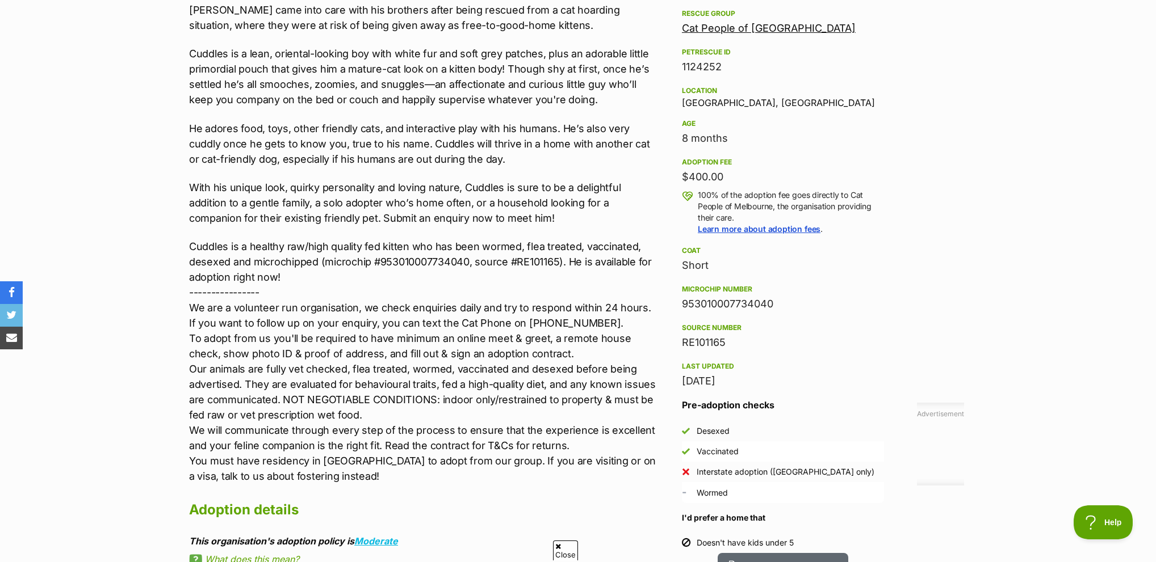
scroll to position [681, 0]
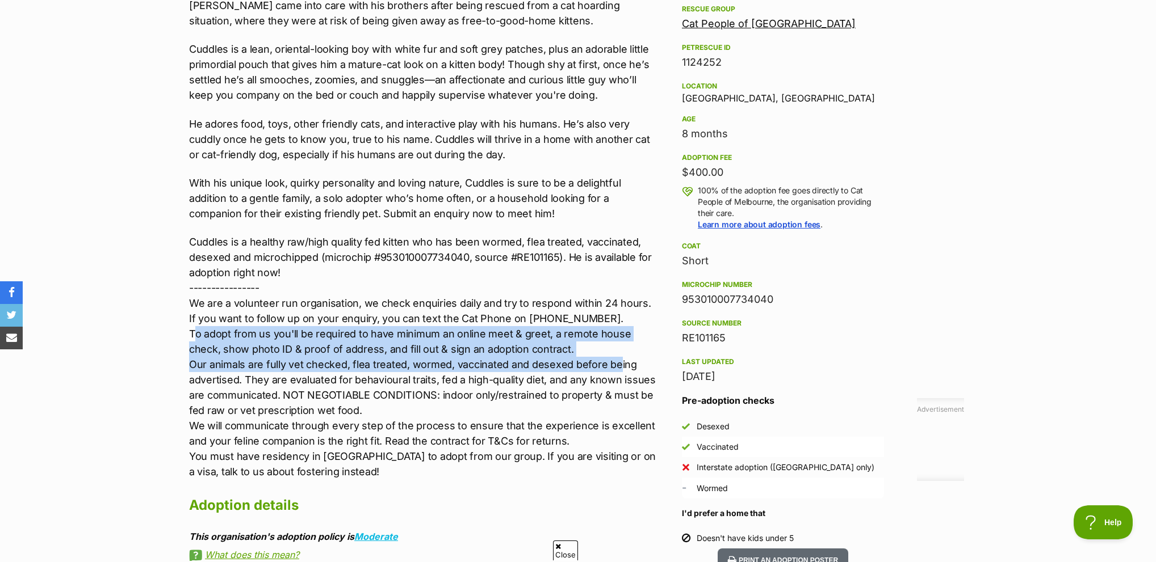
drag, startPoint x: 193, startPoint y: 331, endPoint x: 616, endPoint y: 367, distance: 424.3
click at [616, 367] on p "Cuddles is a healthy raw/high quality fed kitten who has been wormed, flea trea…" at bounding box center [423, 356] width 469 height 245
click at [615, 367] on p "Cuddles is a healthy raw/high quality fed kitten who has been wormed, flea trea…" at bounding box center [423, 356] width 469 height 245
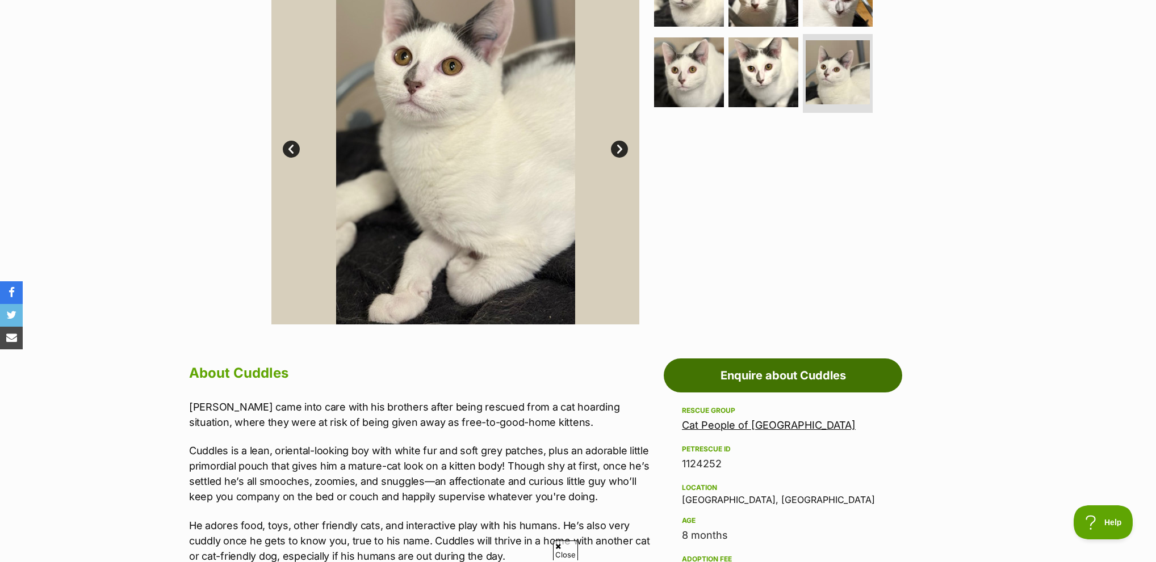
scroll to position [284, 0]
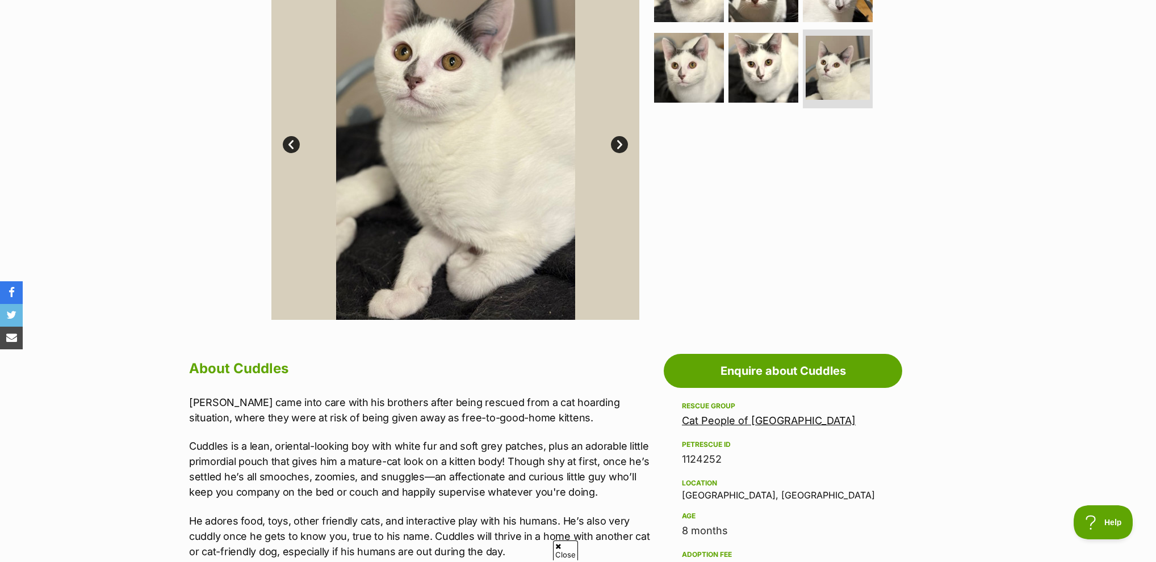
click at [713, 420] on link "Cat People of [GEOGRAPHIC_DATA]" at bounding box center [769, 421] width 174 height 12
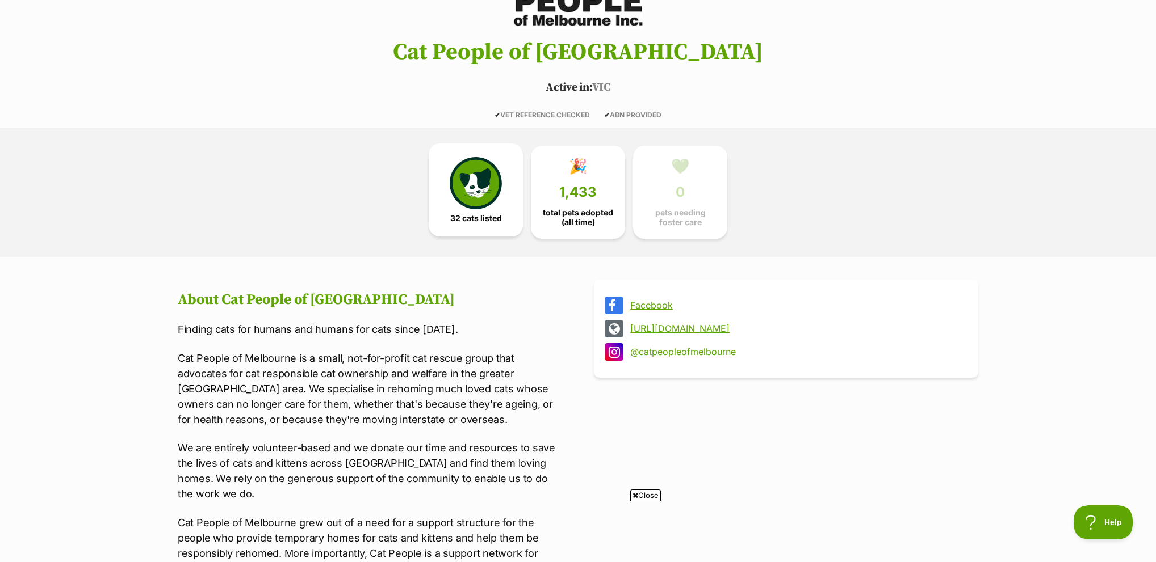
click at [505, 212] on link "32 cats listed" at bounding box center [476, 190] width 94 height 93
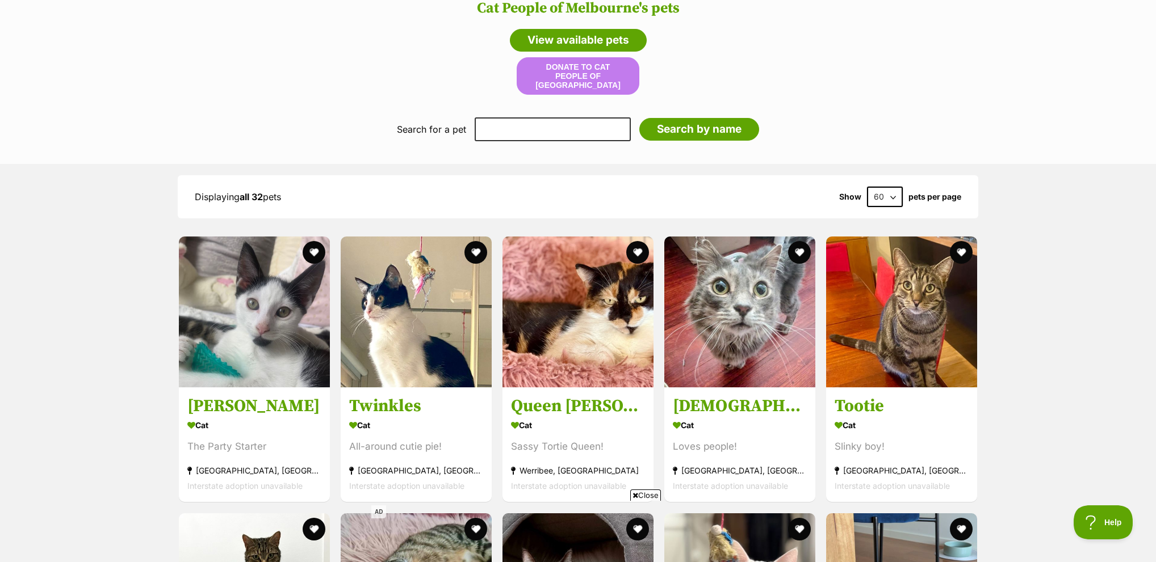
click at [864, 183] on div "Displaying all 32 pets Show 60 120 pets per page" at bounding box center [578, 196] width 800 height 43
click at [872, 190] on select "60 120" at bounding box center [885, 197] width 36 height 20
select select "120"
click at [867, 187] on select "60 120" at bounding box center [885, 197] width 36 height 20
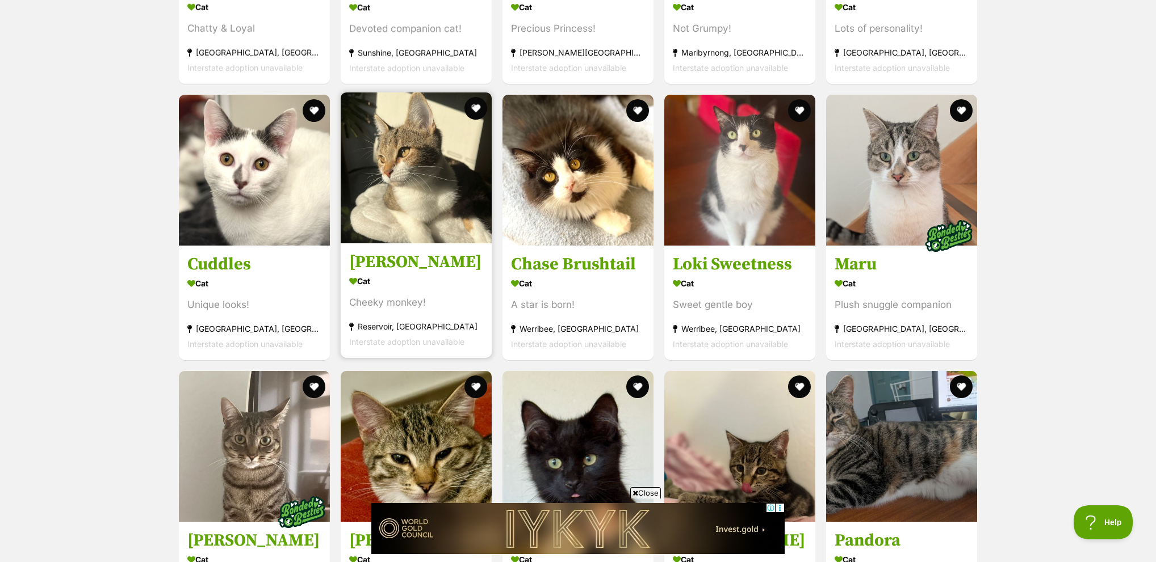
drag, startPoint x: 395, startPoint y: 180, endPoint x: 402, endPoint y: 175, distance: 9.0
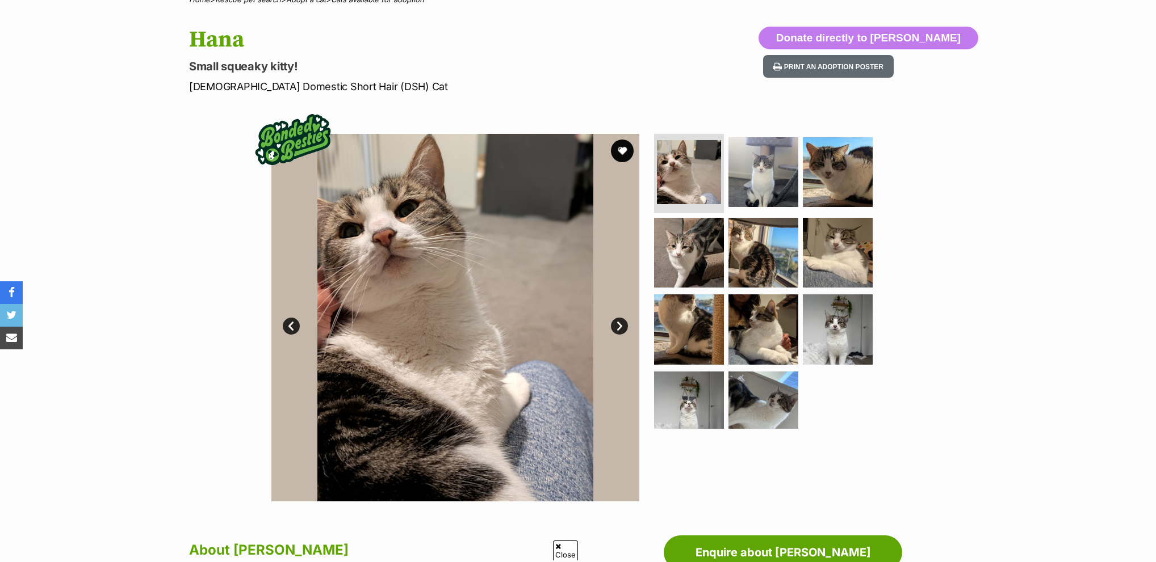
scroll to position [57, 0]
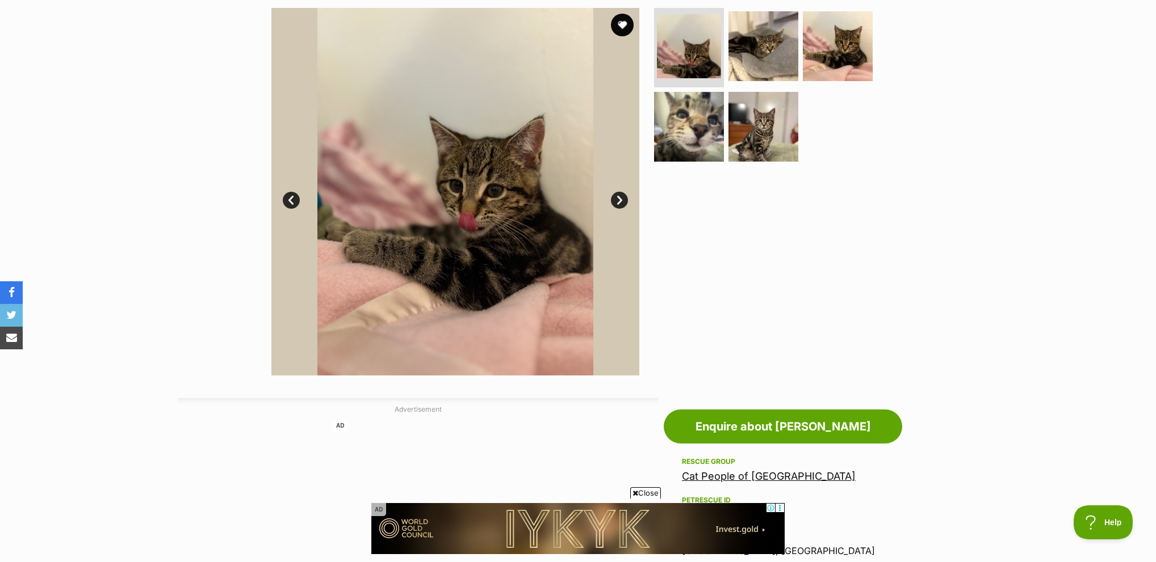
scroll to position [227, 0]
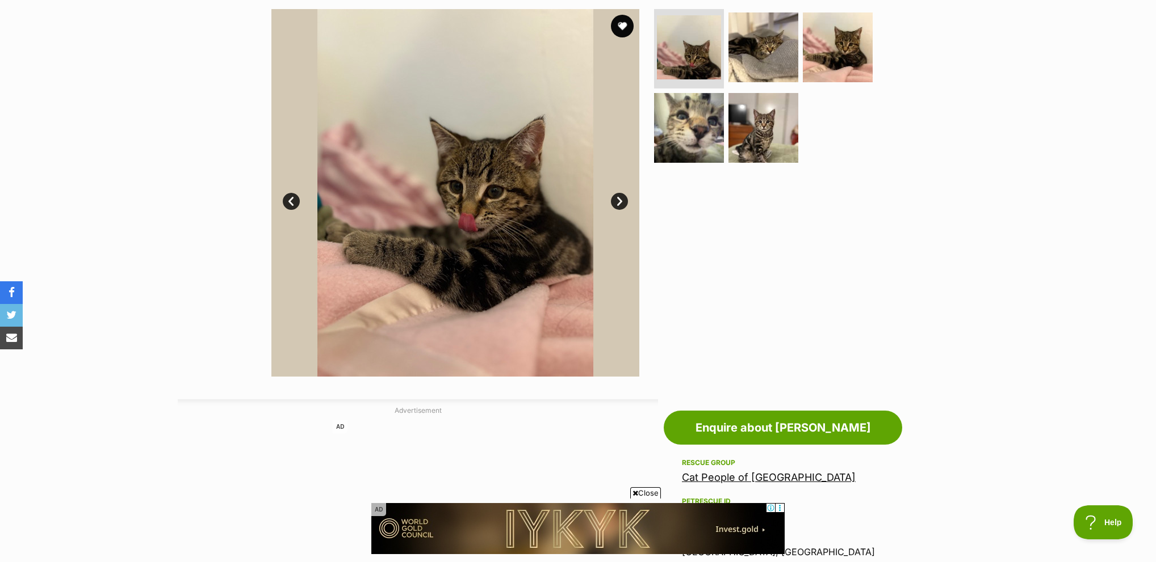
click at [619, 200] on link "Next" at bounding box center [619, 201] width 17 height 17
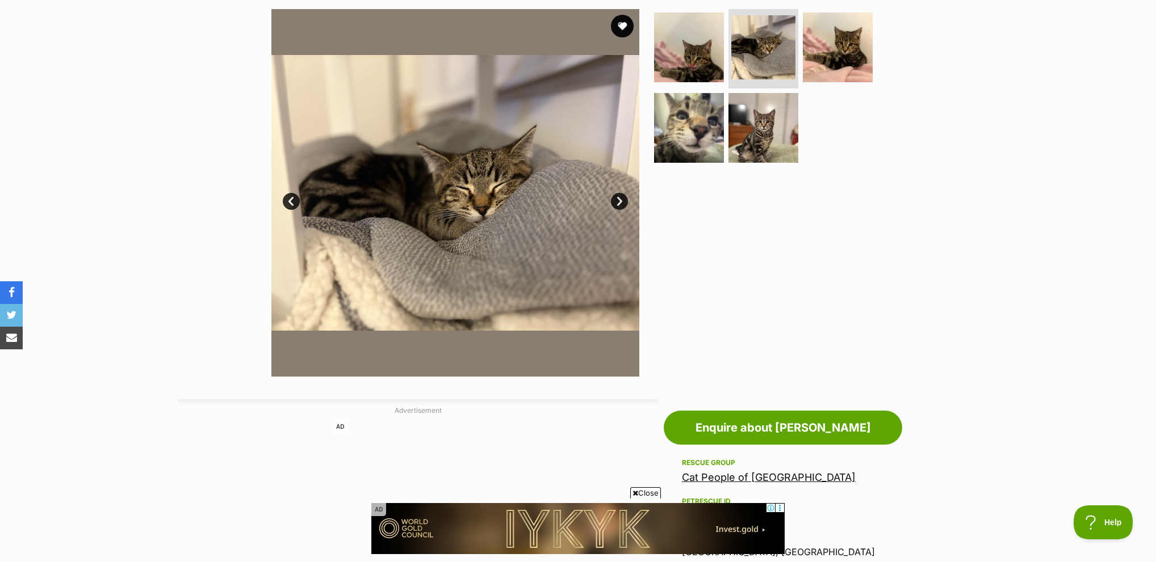
click at [617, 199] on link "Next" at bounding box center [619, 201] width 17 height 17
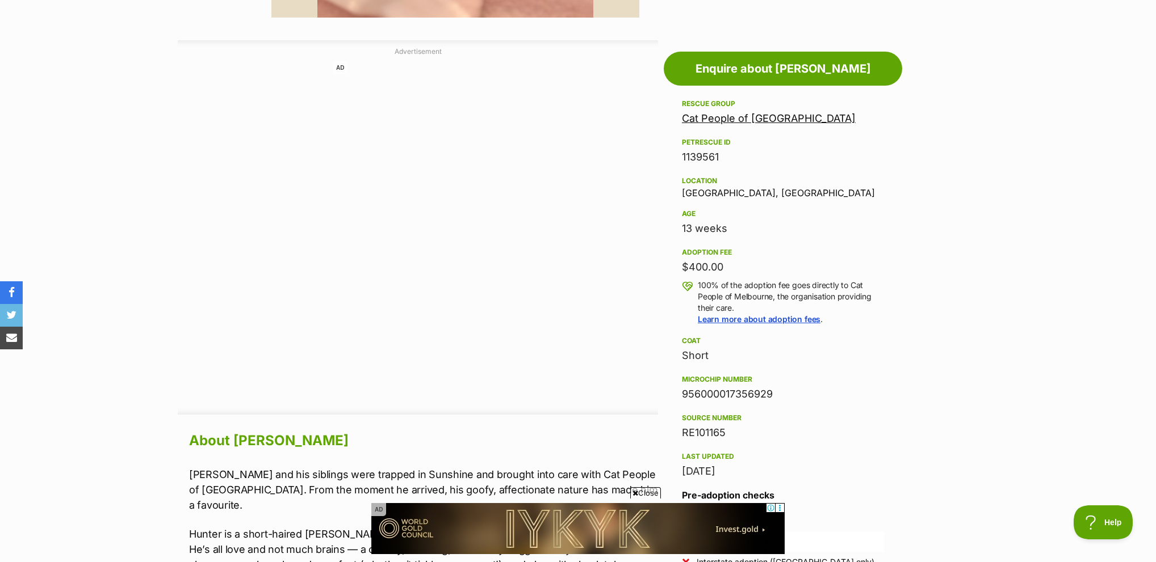
scroll to position [624, 0]
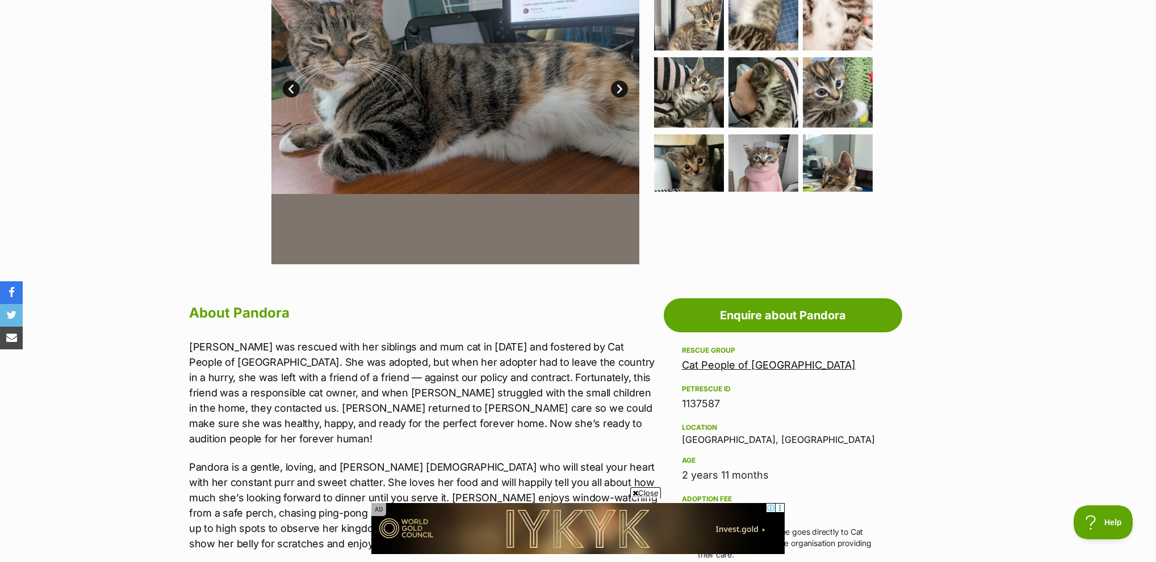
scroll to position [341, 0]
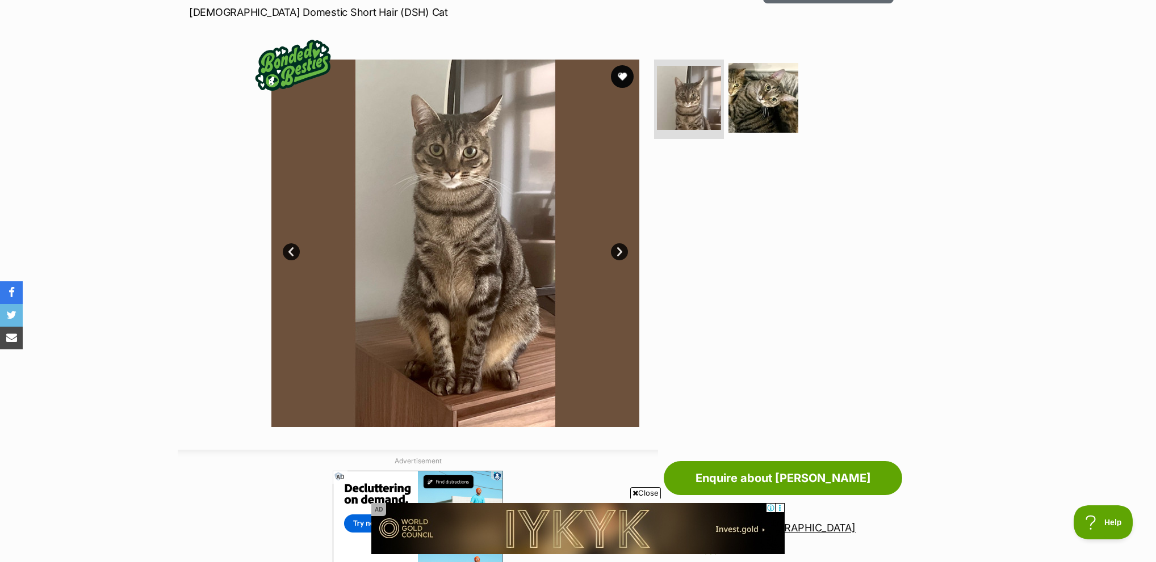
scroll to position [227, 0]
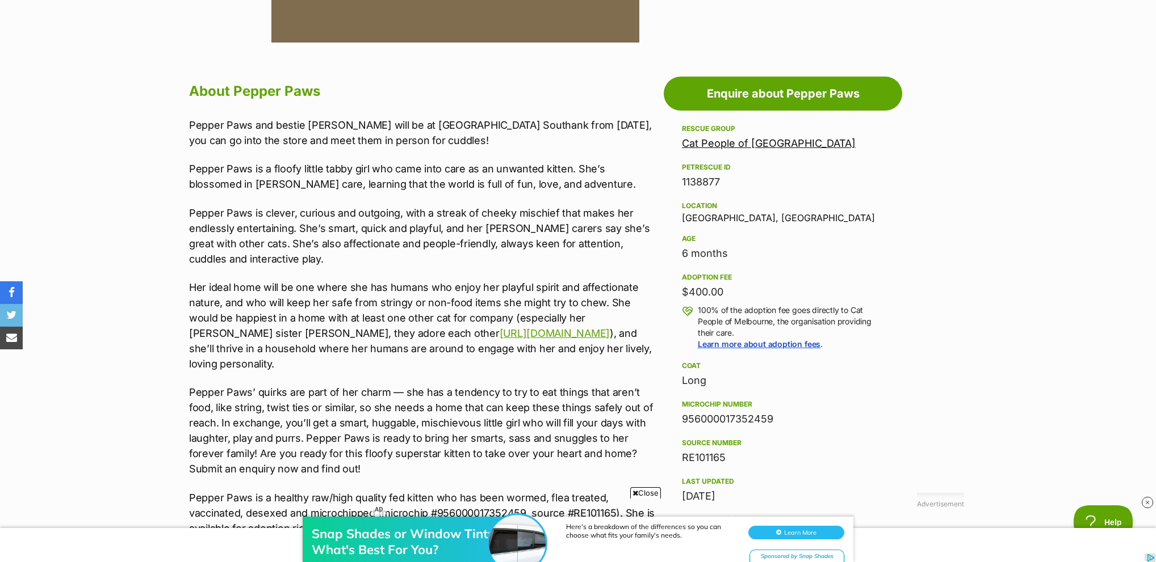
scroll to position [568, 0]
